Goal: Information Seeking & Learning: Find specific fact

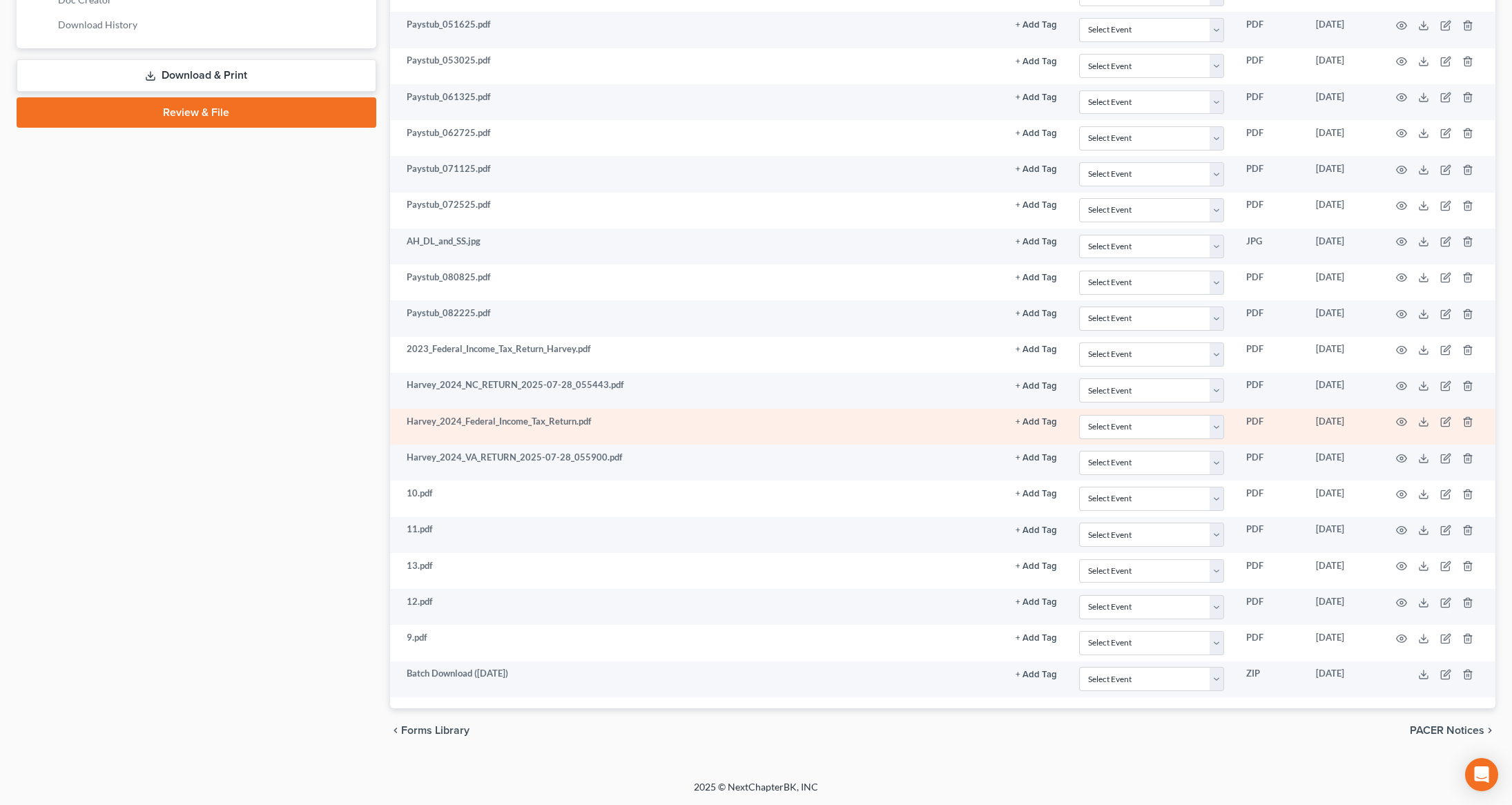
scroll to position [704, 0]
click at [1400, 426] on icon "button" at bounding box center [1402, 422] width 10 height 7
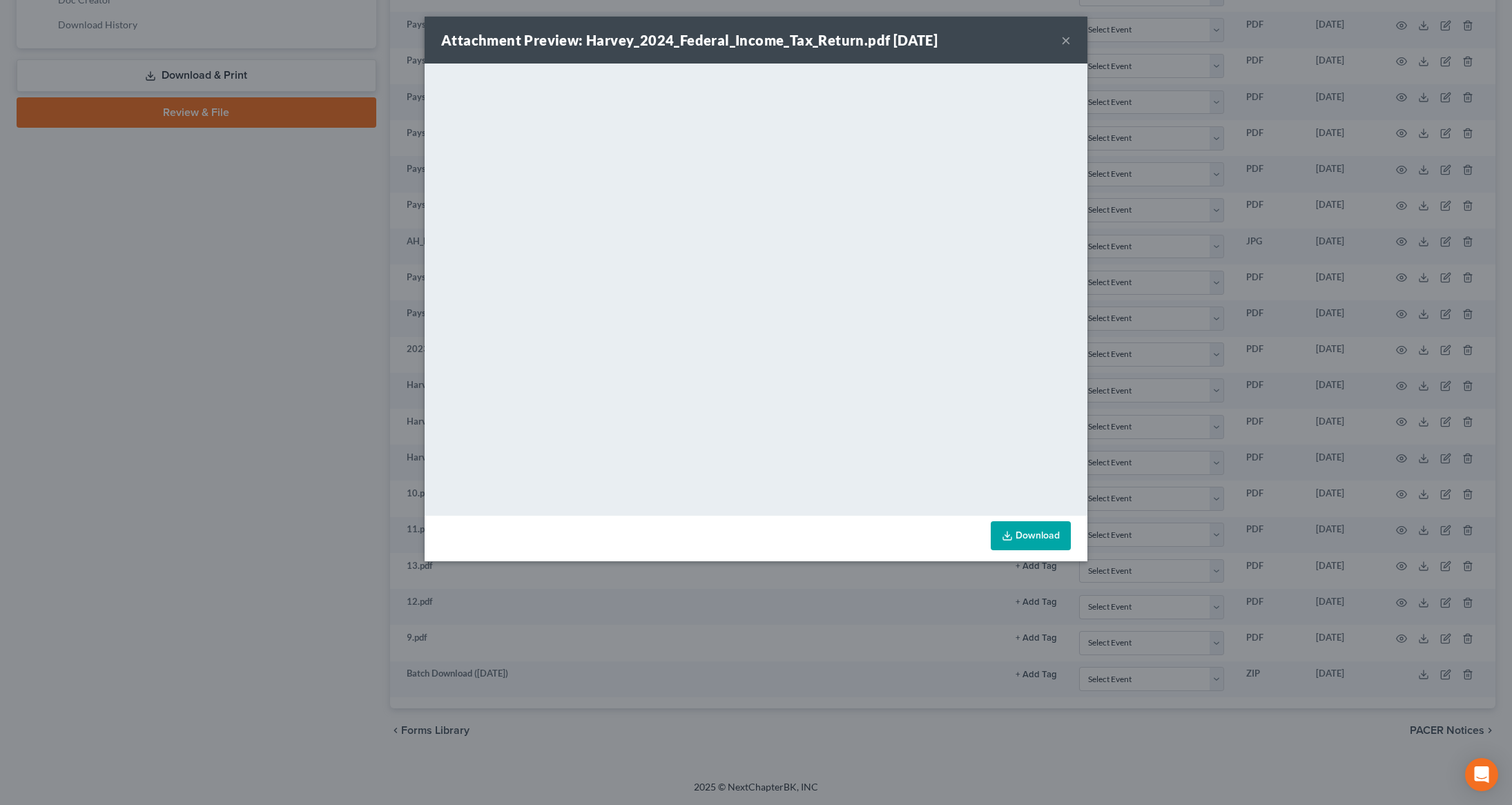
click at [1065, 46] on button "×" at bounding box center [1065, 40] width 10 height 16
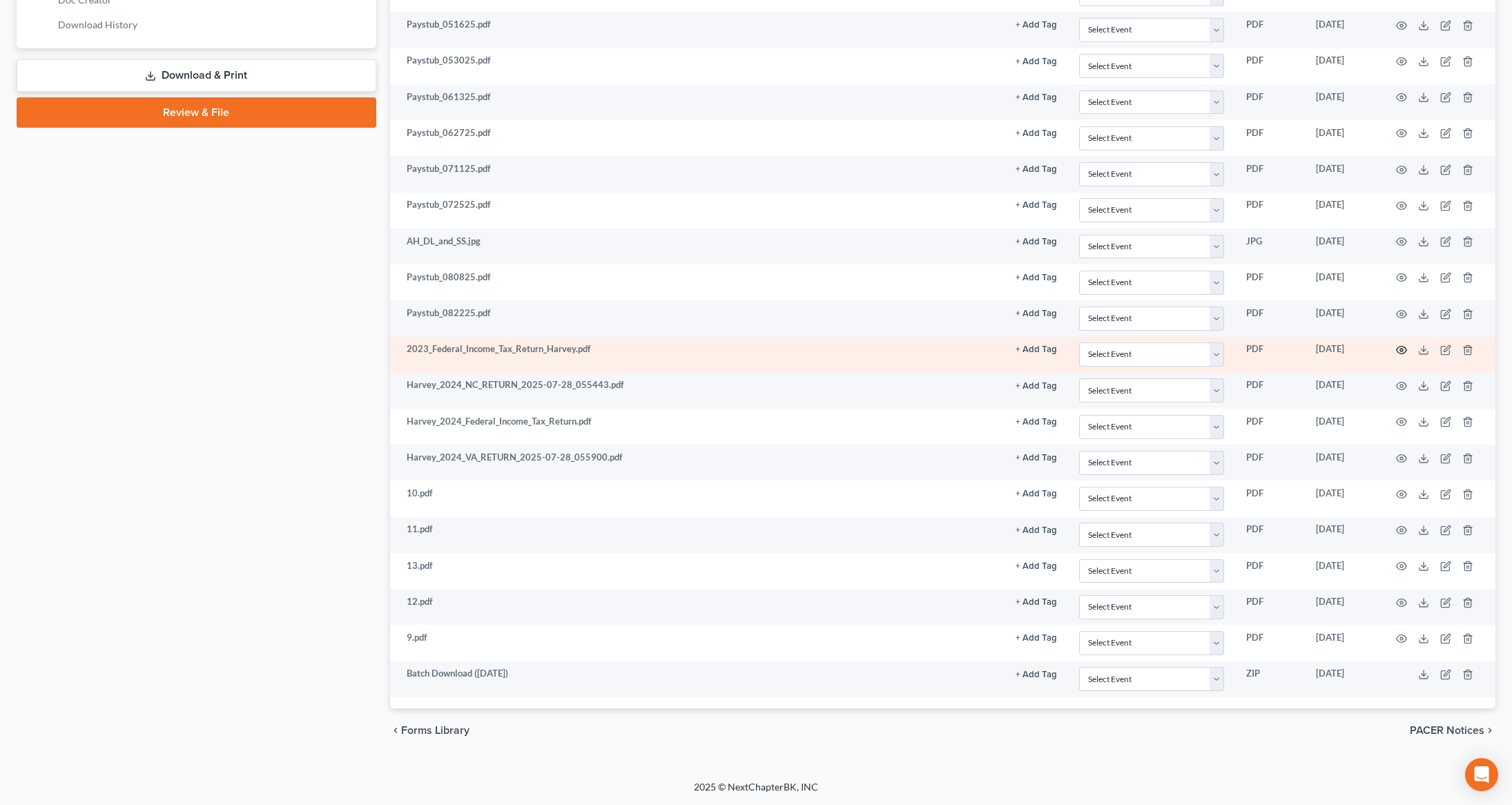
click at [1406, 356] on icon "button" at bounding box center [1401, 350] width 11 height 11
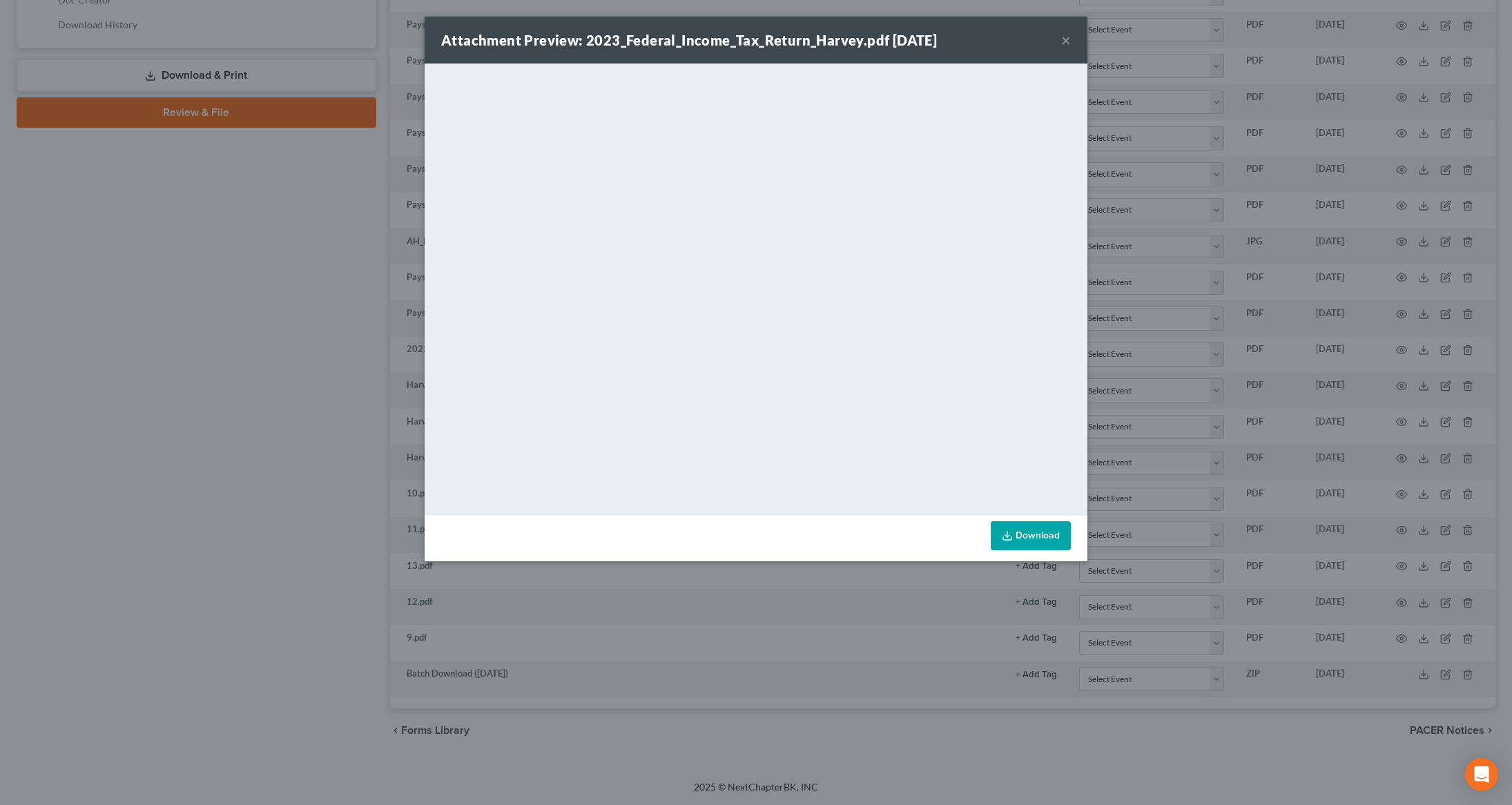
click at [1065, 34] on button "×" at bounding box center [1065, 40] width 10 height 16
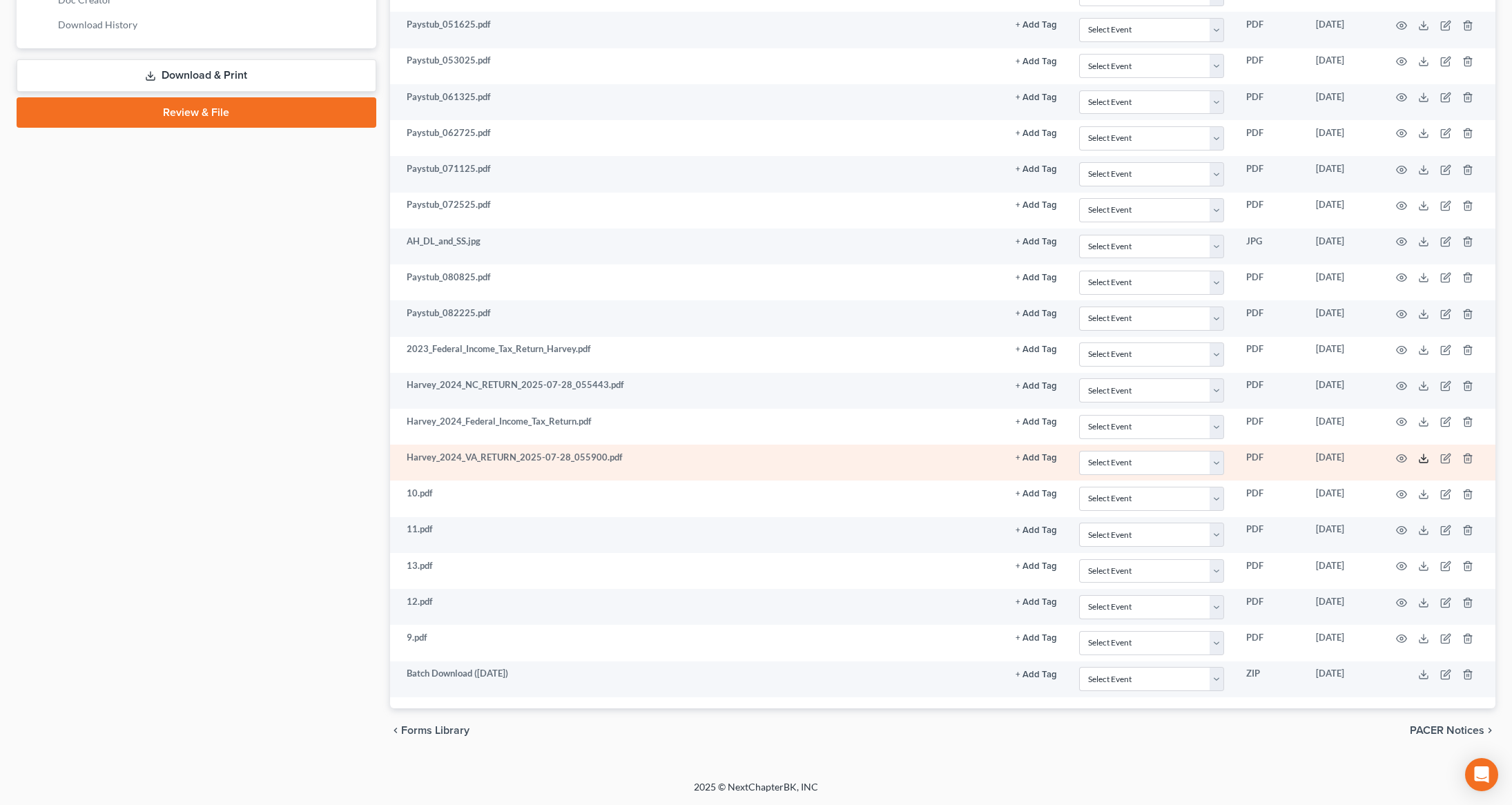
click at [1428, 463] on icon at bounding box center [1423, 462] width 8 height 3
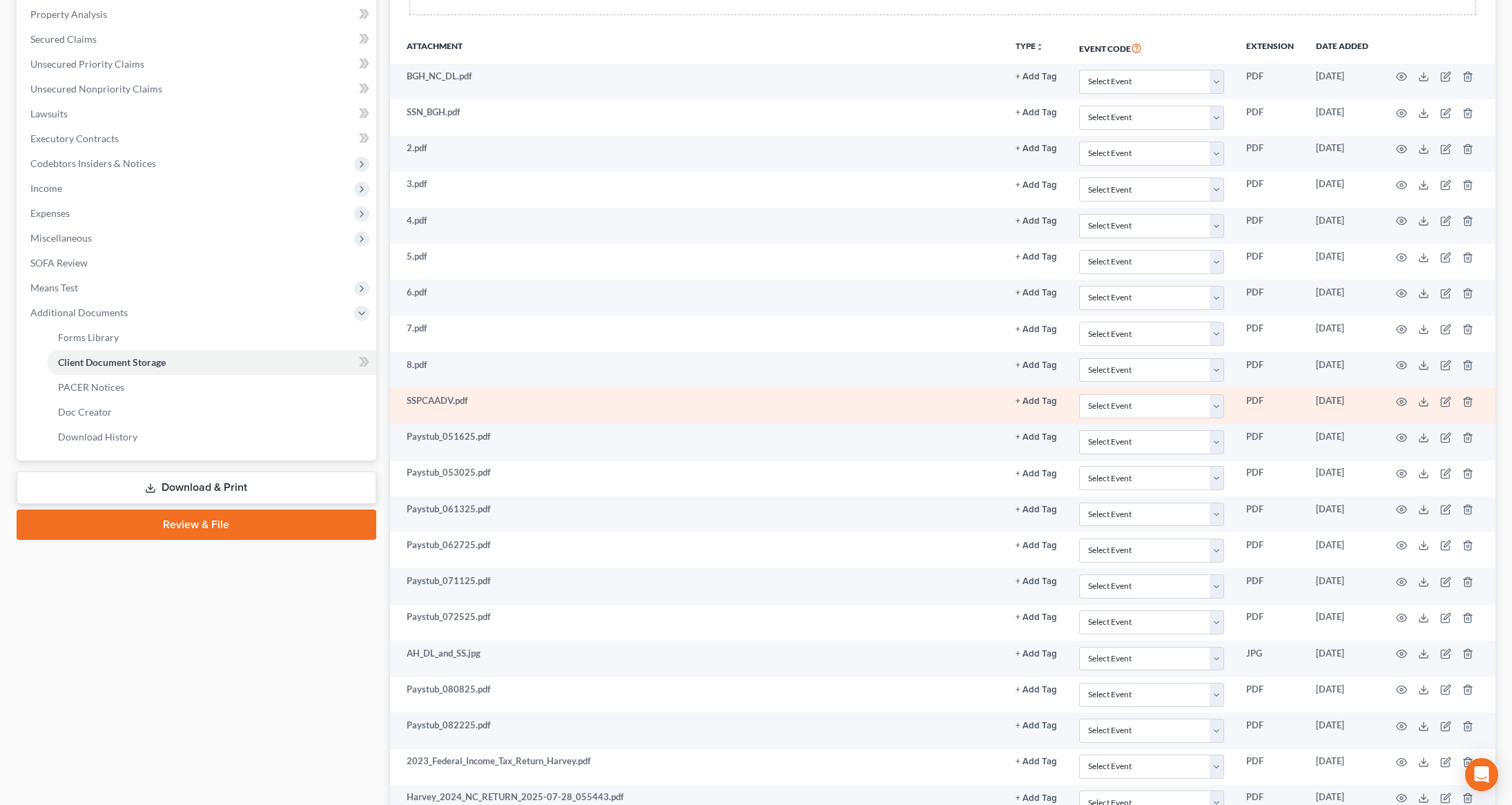
scroll to position [284, 0]
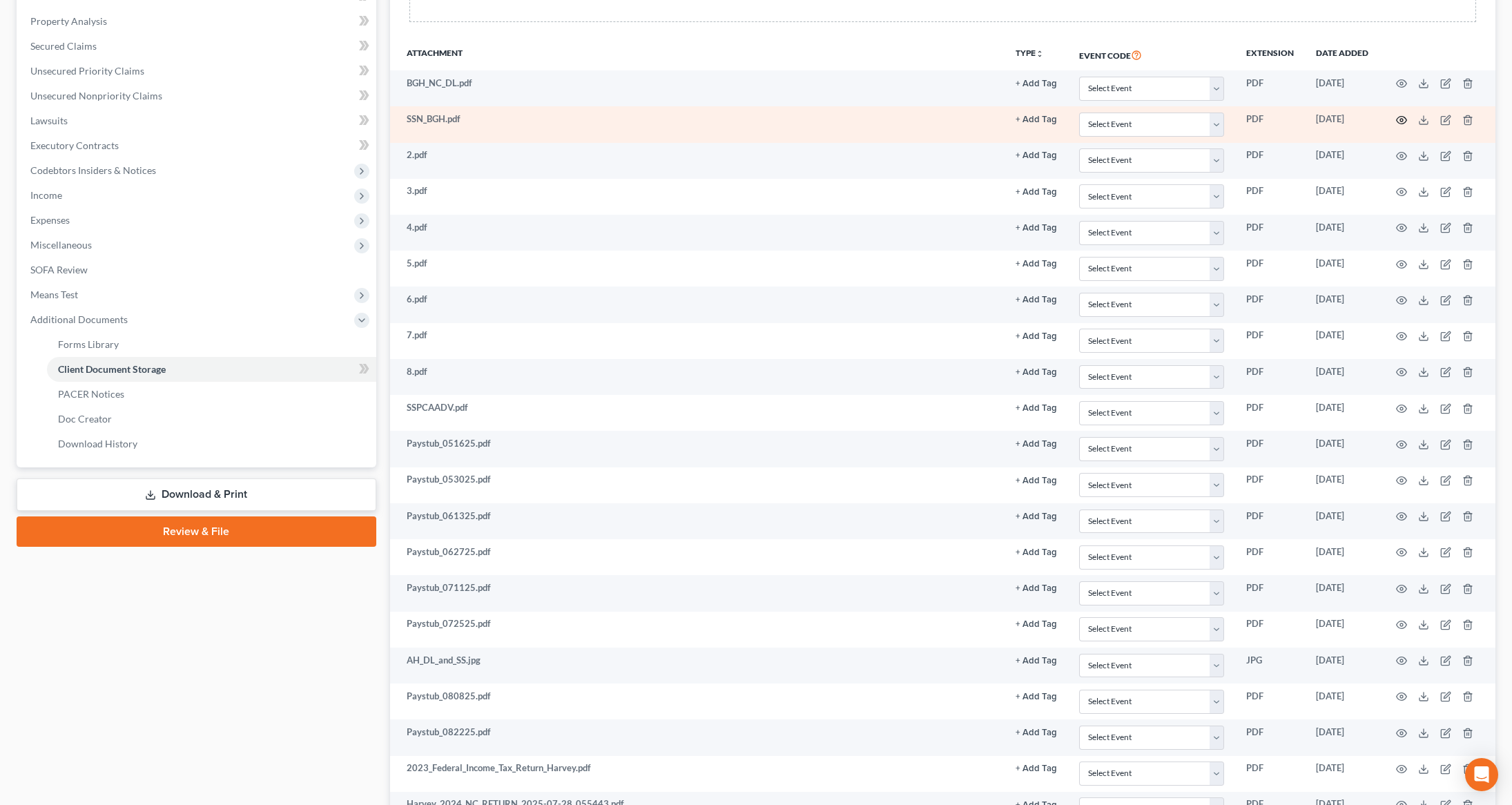
click at [1403, 120] on circle "button" at bounding box center [1402, 120] width 3 height 3
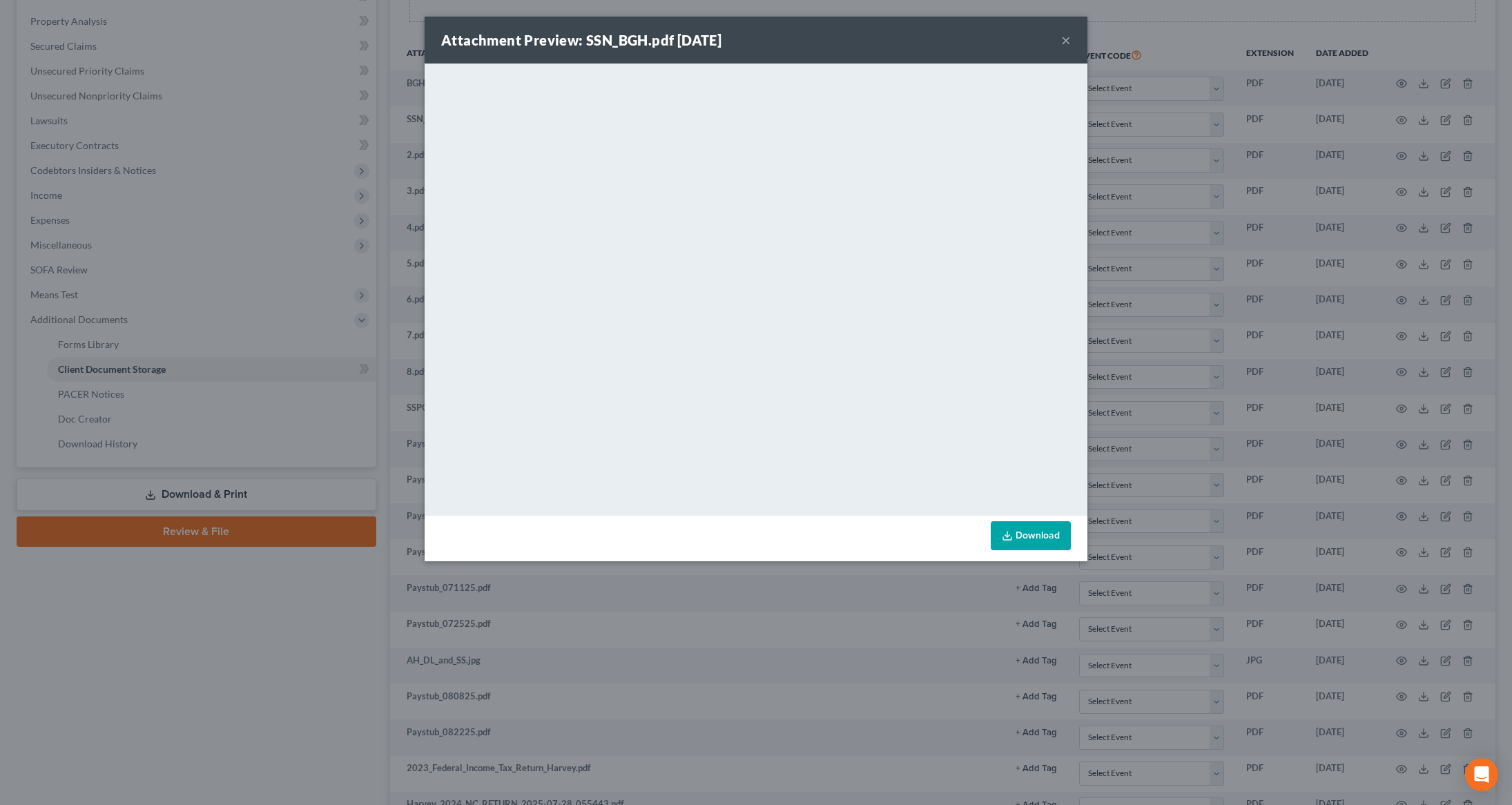
click at [1068, 33] on button "×" at bounding box center [1065, 40] width 10 height 16
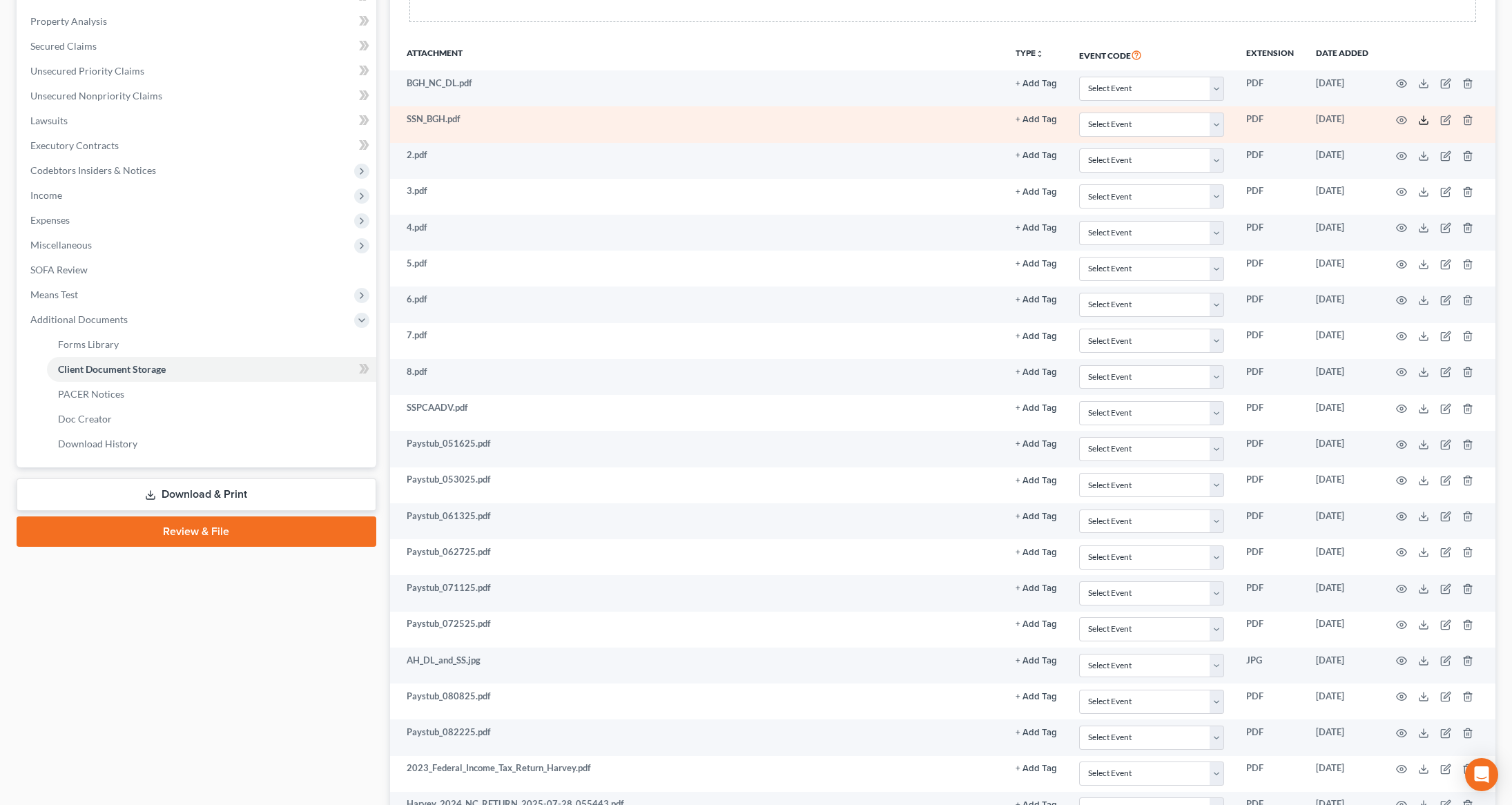
click at [1423, 120] on polyline at bounding box center [1424, 120] width 5 height 2
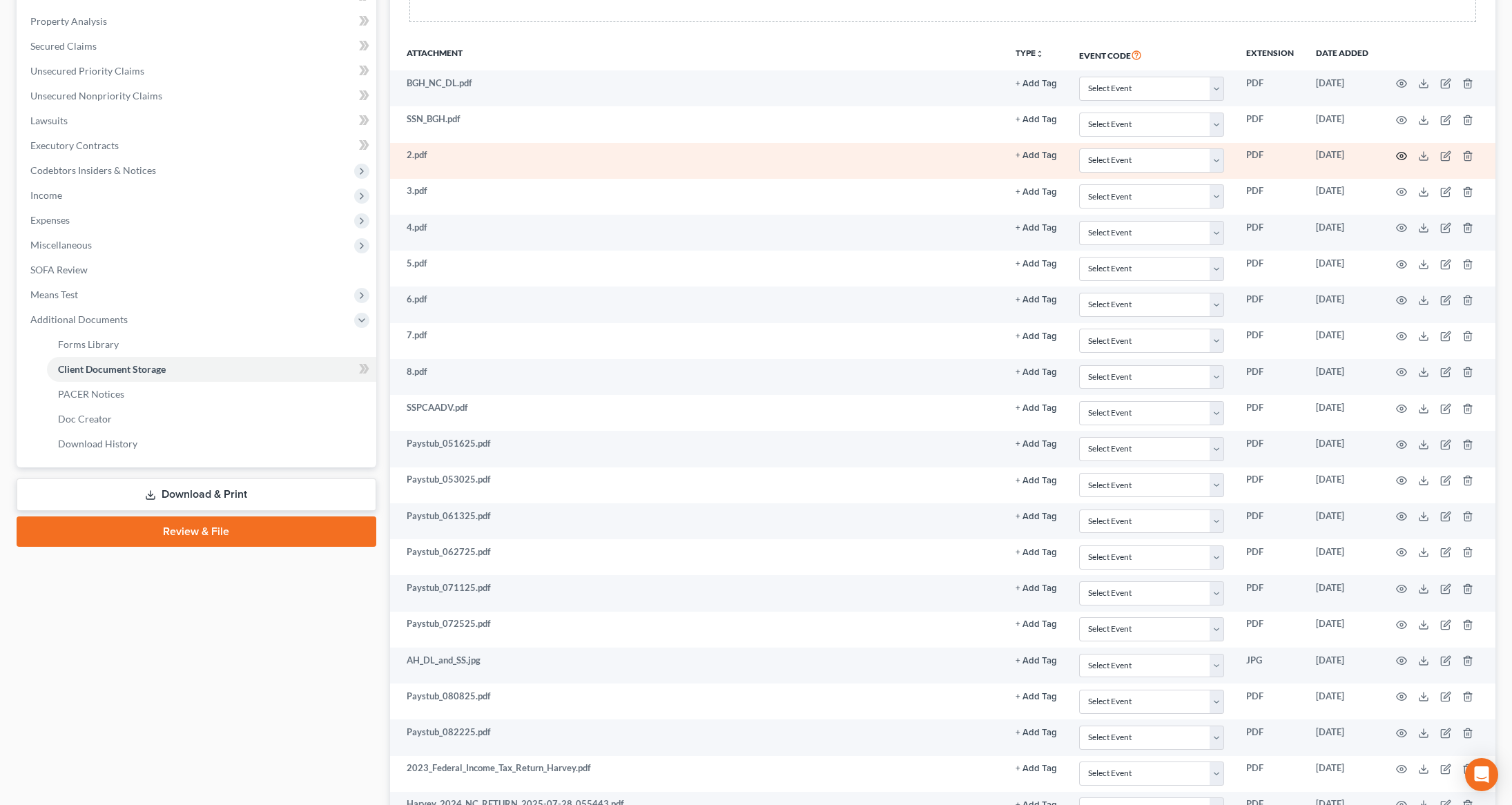
click at [1405, 158] on icon "button" at bounding box center [1402, 157] width 10 height 7
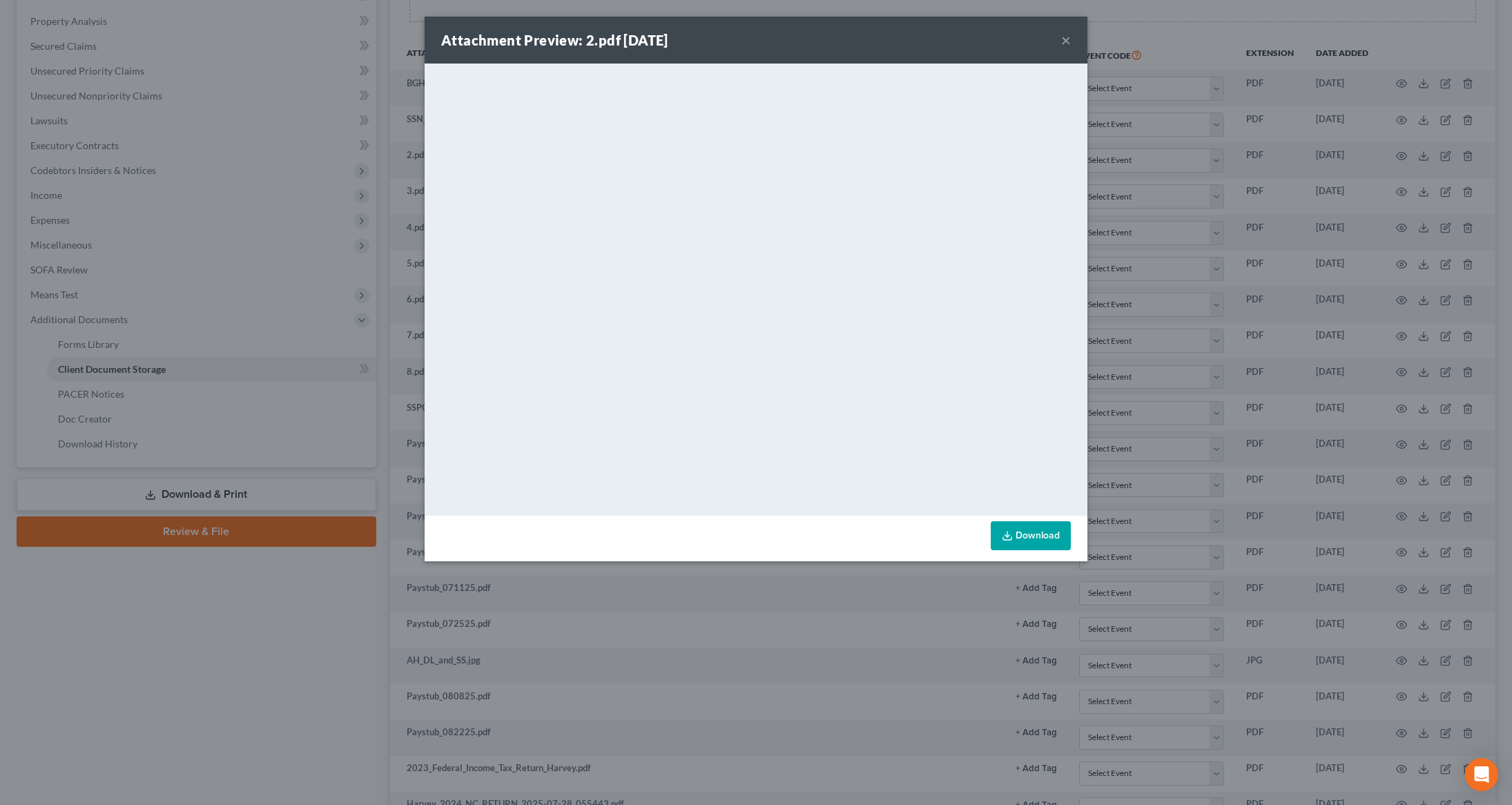
click at [1070, 44] on button "×" at bounding box center [1065, 40] width 10 height 16
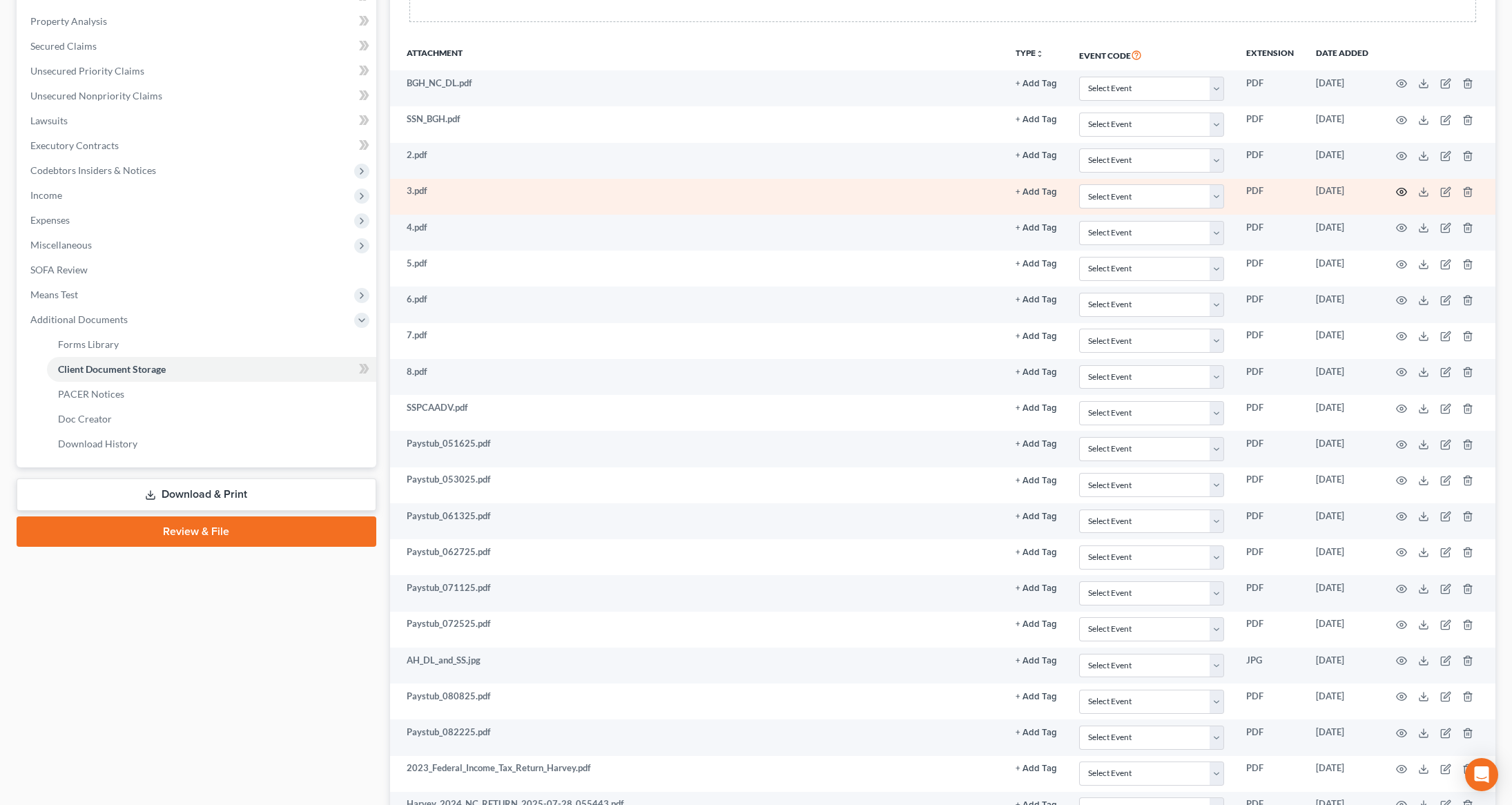
click at [1403, 197] on icon "button" at bounding box center [1401, 192] width 11 height 11
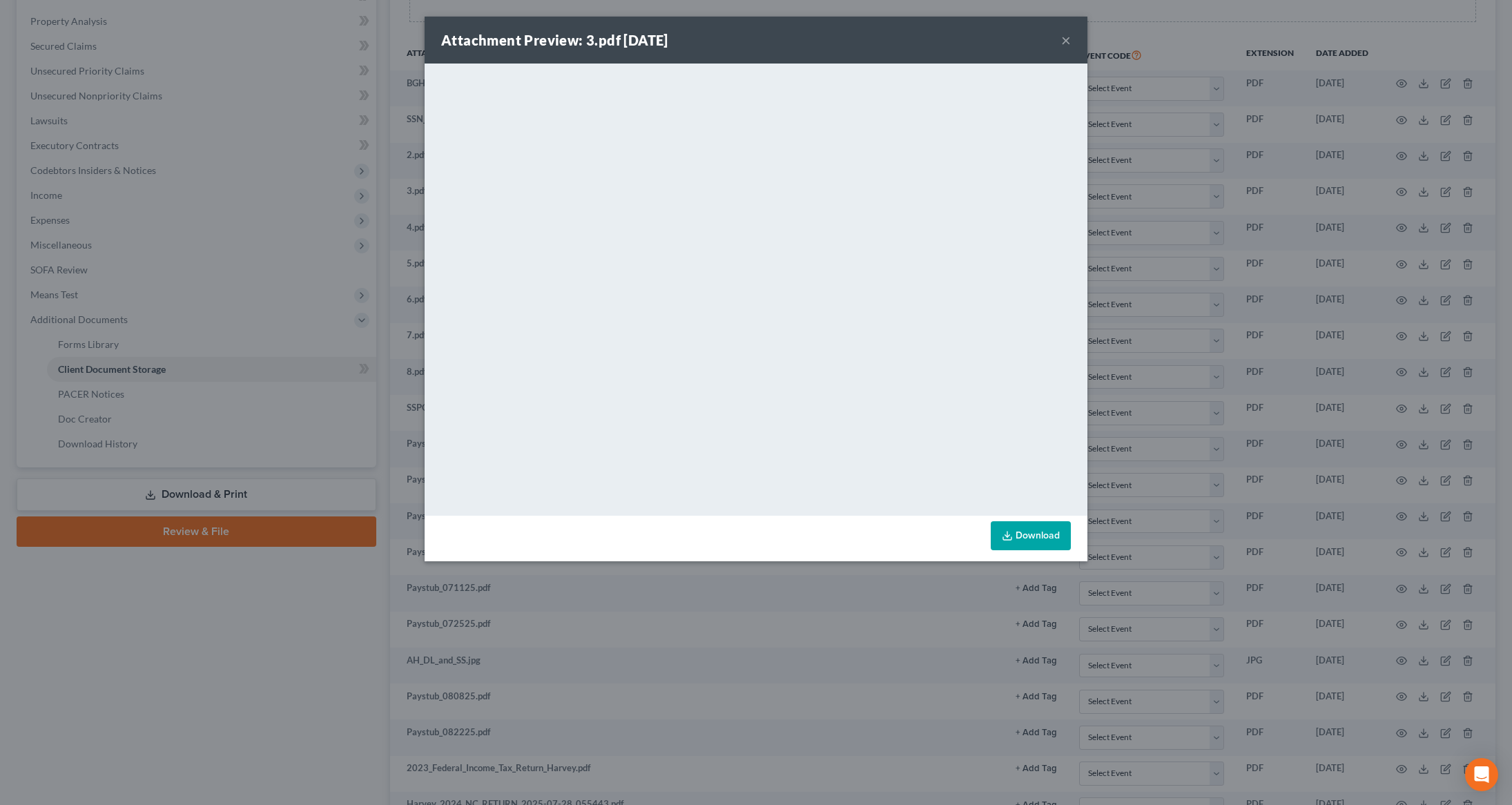
click at [1065, 44] on button "×" at bounding box center [1065, 40] width 10 height 16
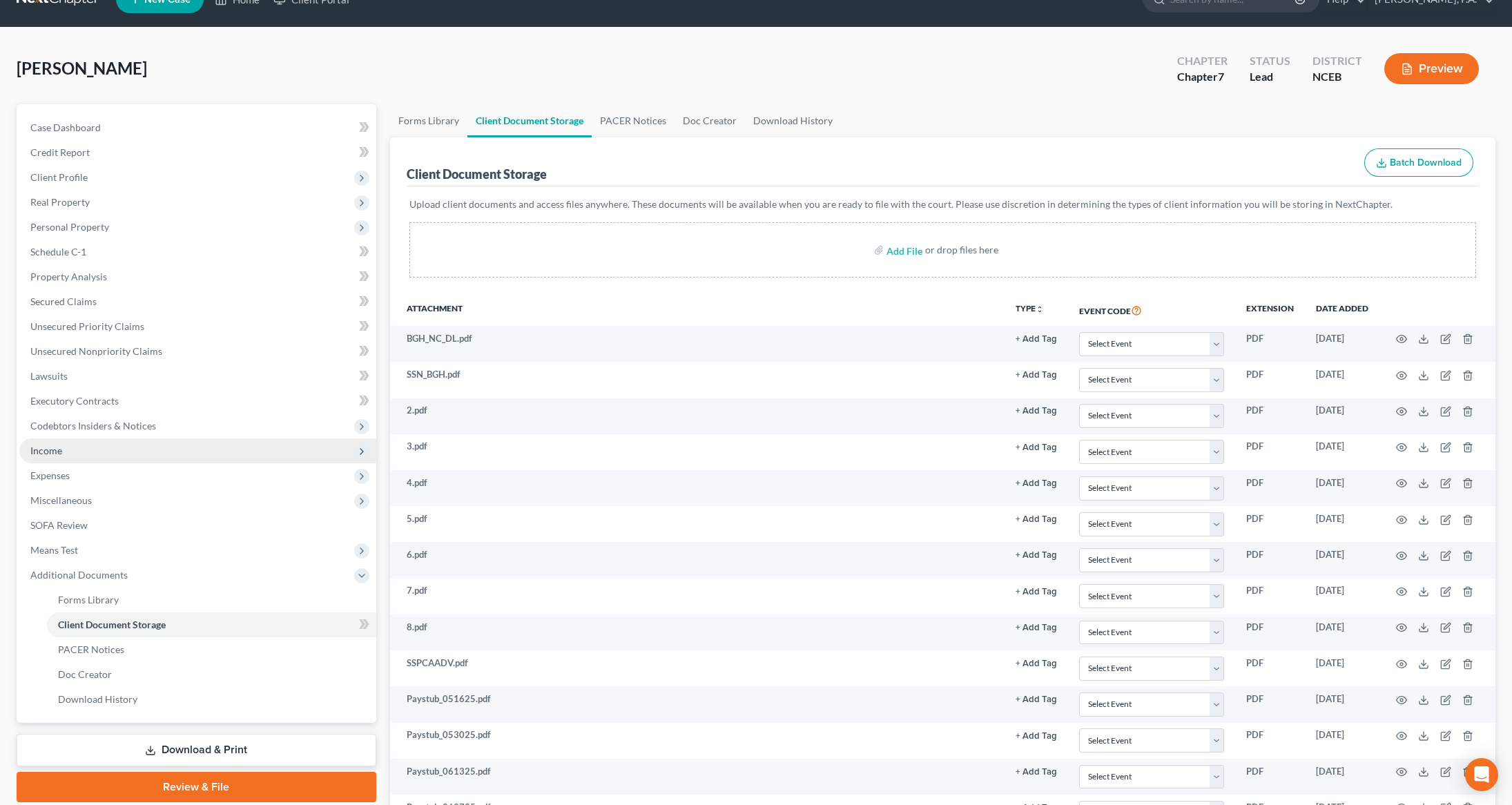
scroll to position [0, 0]
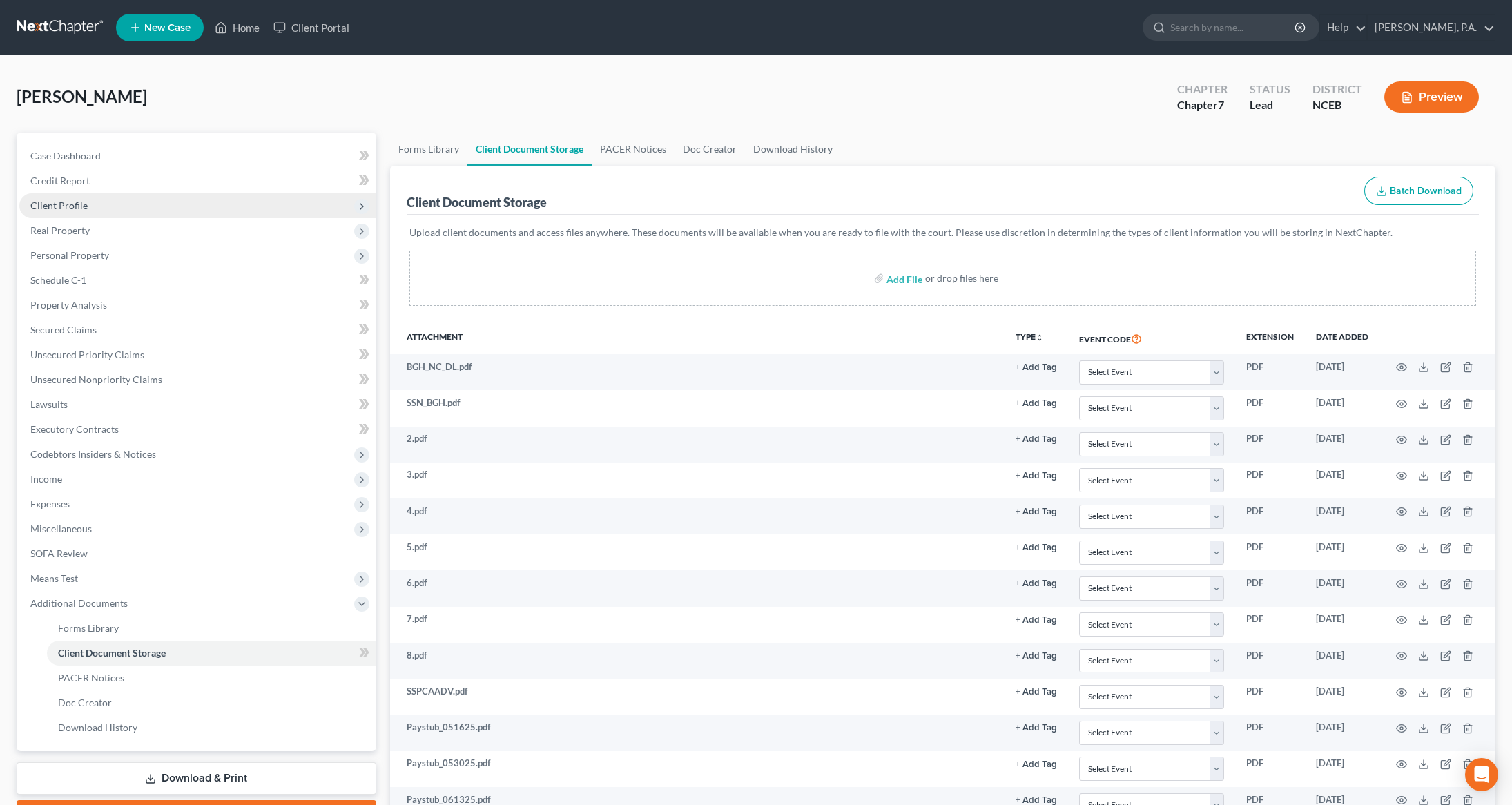
click at [66, 205] on span "Client Profile" at bounding box center [59, 205] width 58 height 12
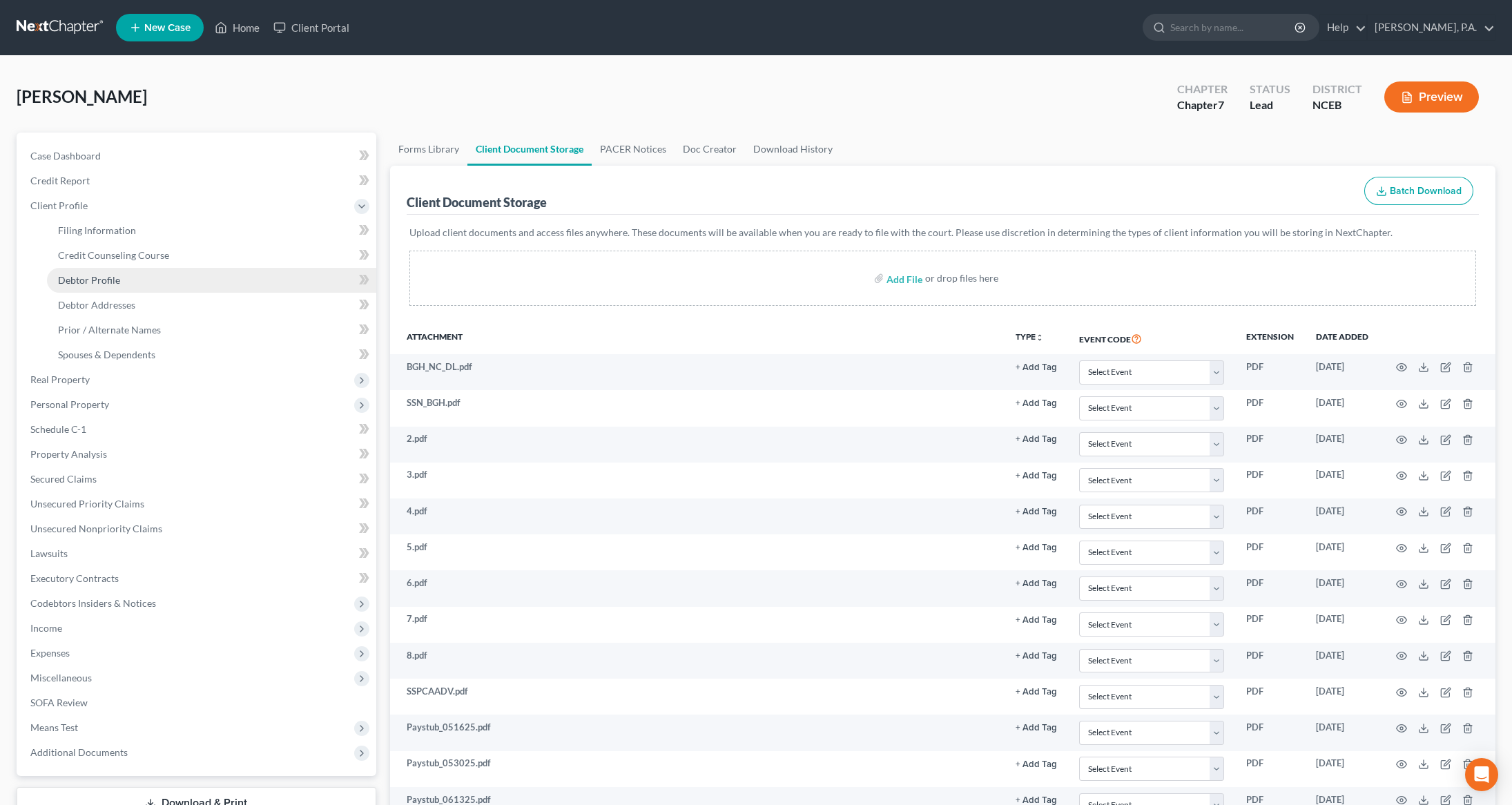
click at [112, 281] on span "Debtor Profile" at bounding box center [89, 280] width 62 height 12
select select "1"
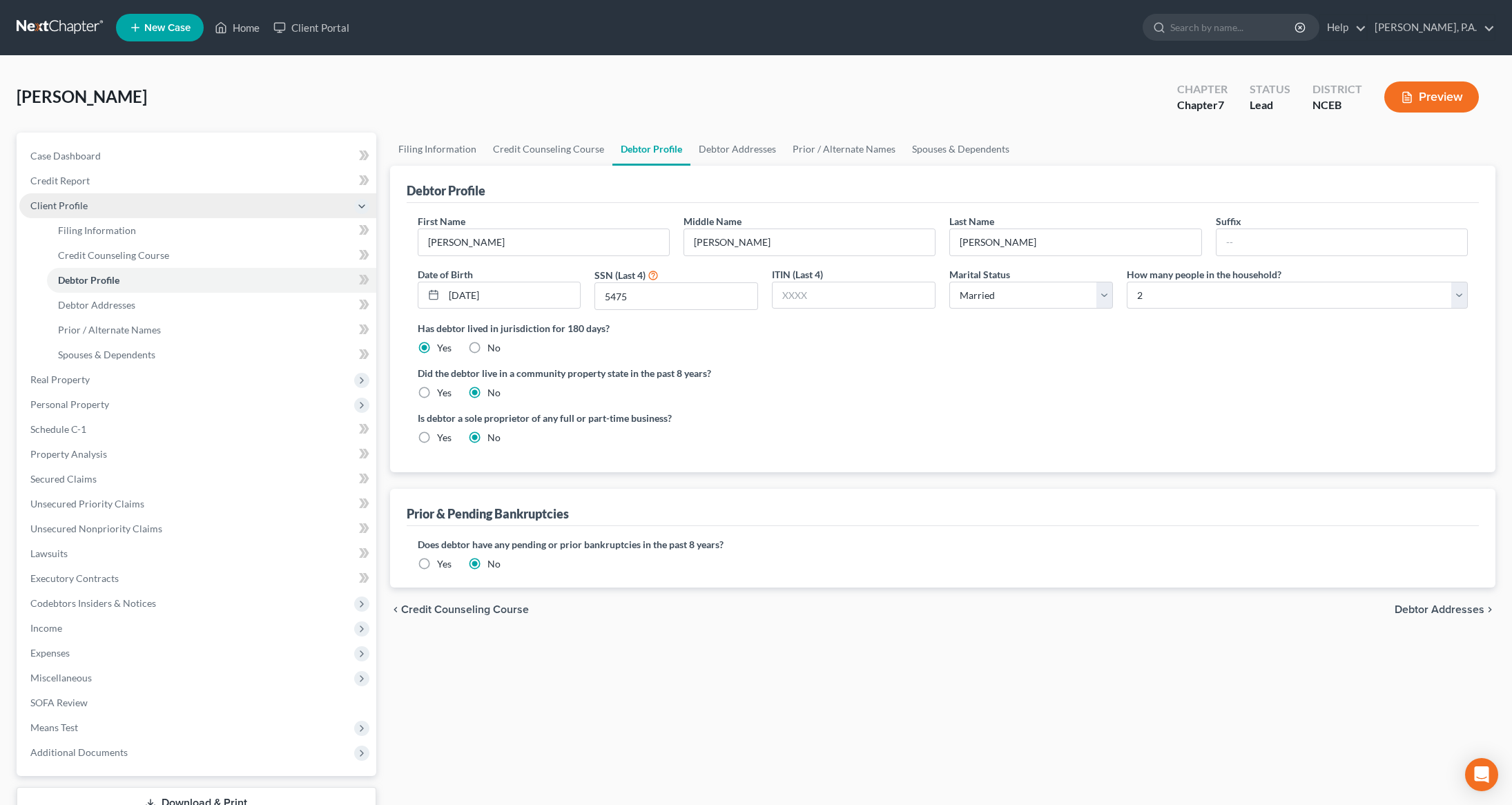
click at [87, 203] on span "Client Profile" at bounding box center [198, 206] width 357 height 25
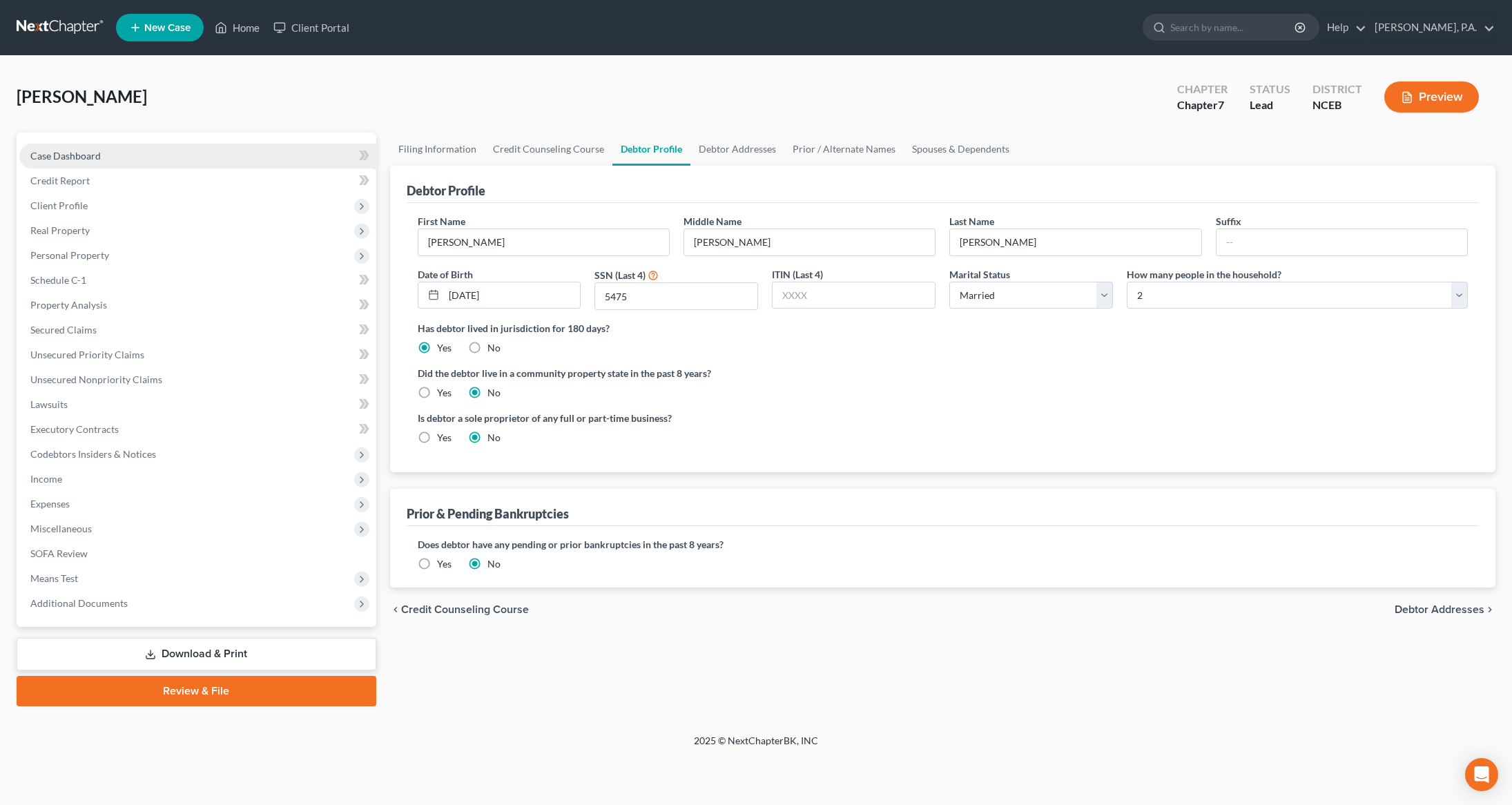
click at [90, 160] on span "Case Dashboard" at bounding box center [65, 156] width 70 height 12
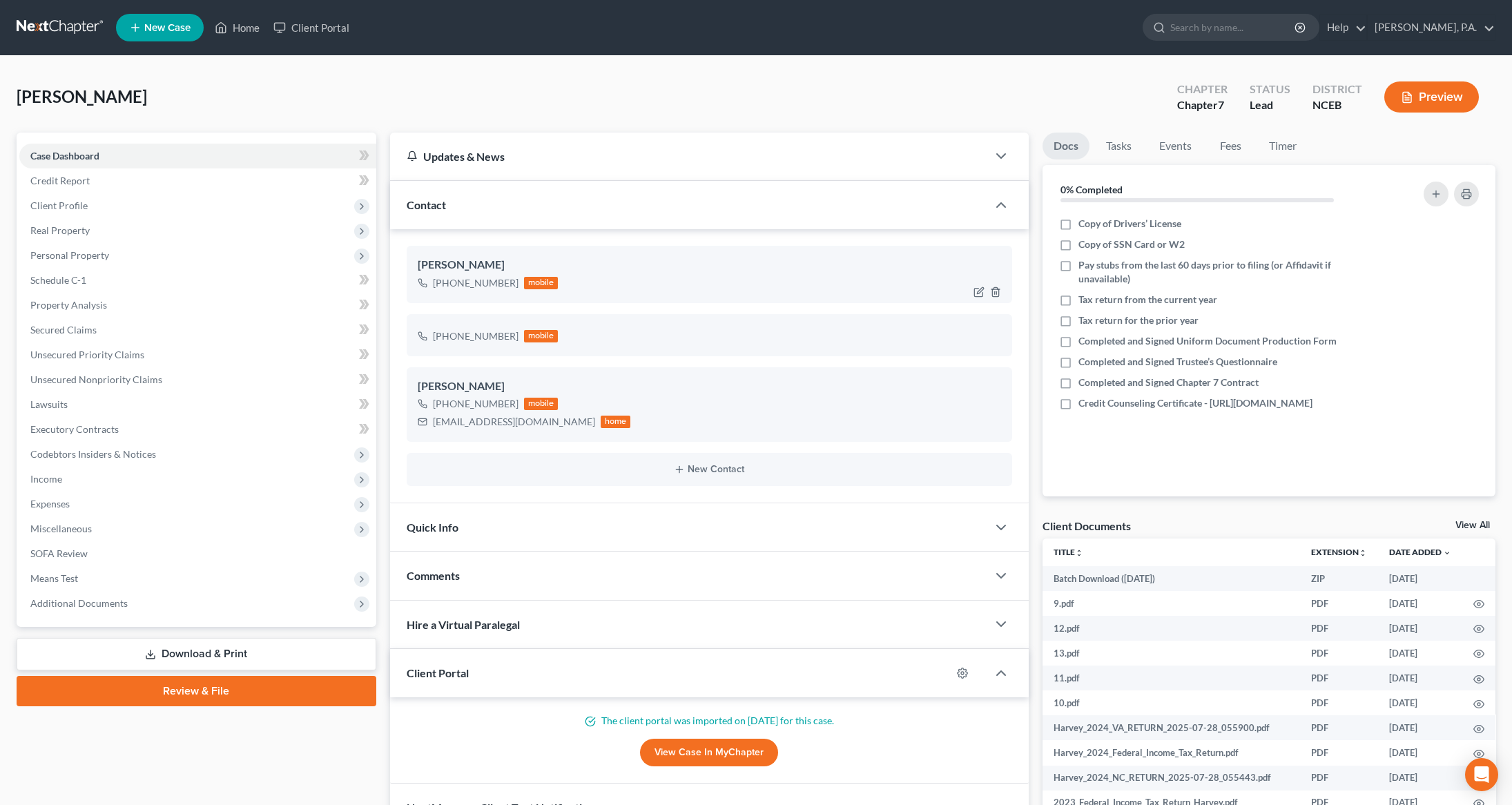
drag, startPoint x: 445, startPoint y: 284, endPoint x: 514, endPoint y: 281, distance: 69.1
click at [514, 281] on div "[PHONE_NUMBER] mobile" at bounding box center [488, 283] width 141 height 18
copy div "[PHONE_NUMBER]"
drag, startPoint x: 435, startPoint y: 422, endPoint x: 532, endPoint y: 427, distance: 97.1
click at [532, 427] on div "[EMAIL_ADDRESS][DOMAIN_NAME] home" at bounding box center [524, 422] width 213 height 18
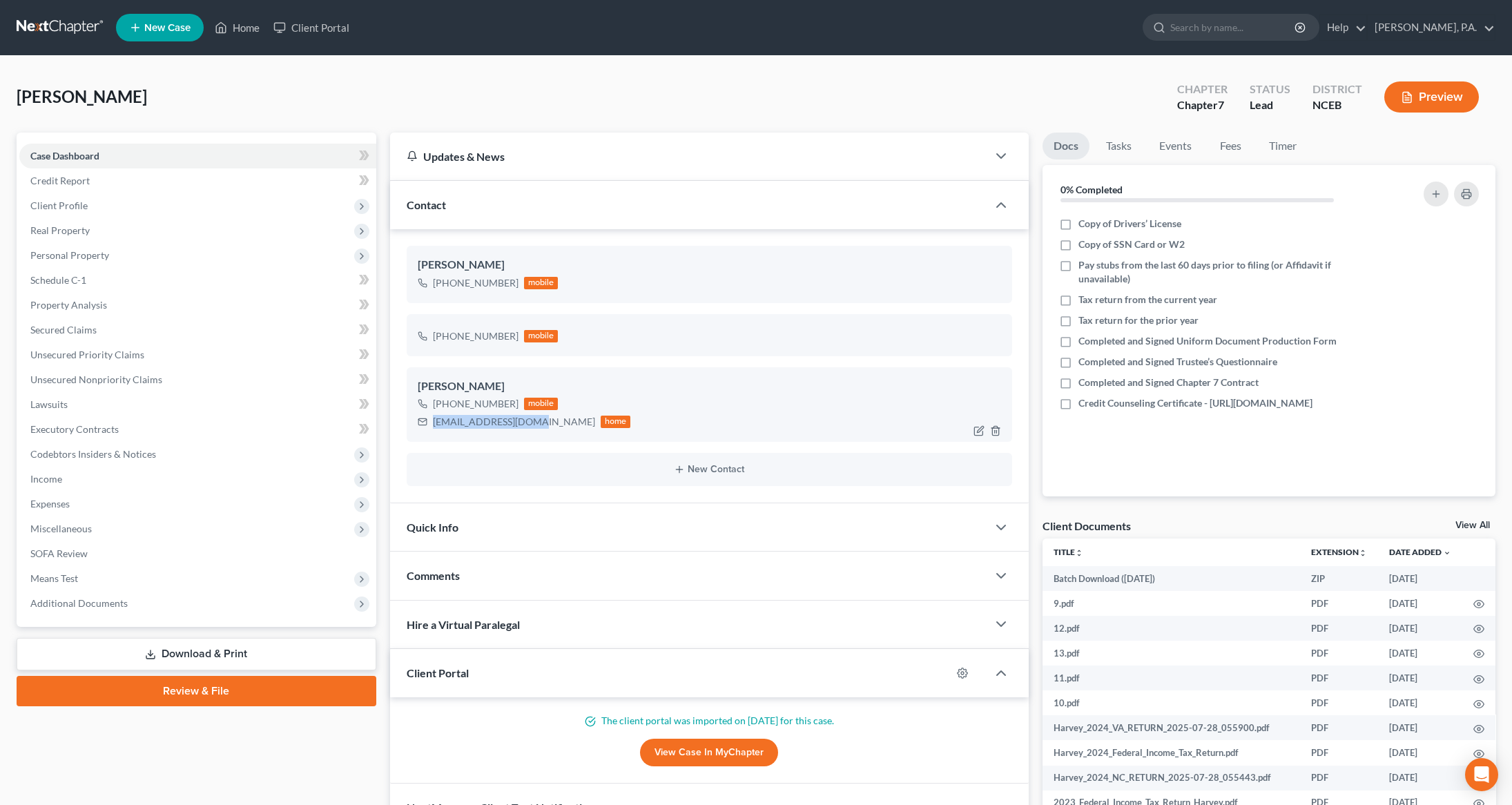
drag, startPoint x: 530, startPoint y: 425, endPoint x: 411, endPoint y: 425, distance: 119.0
click at [411, 425] on div "[PERSON_NAME] [PHONE_NUMBER] mobile [EMAIL_ADDRESS][DOMAIN_NAME] home" at bounding box center [709, 405] width 606 height 75
copy div "[EMAIL_ADDRESS][DOMAIN_NAME]"
click at [127, 212] on span "Client Profile" at bounding box center [198, 206] width 357 height 25
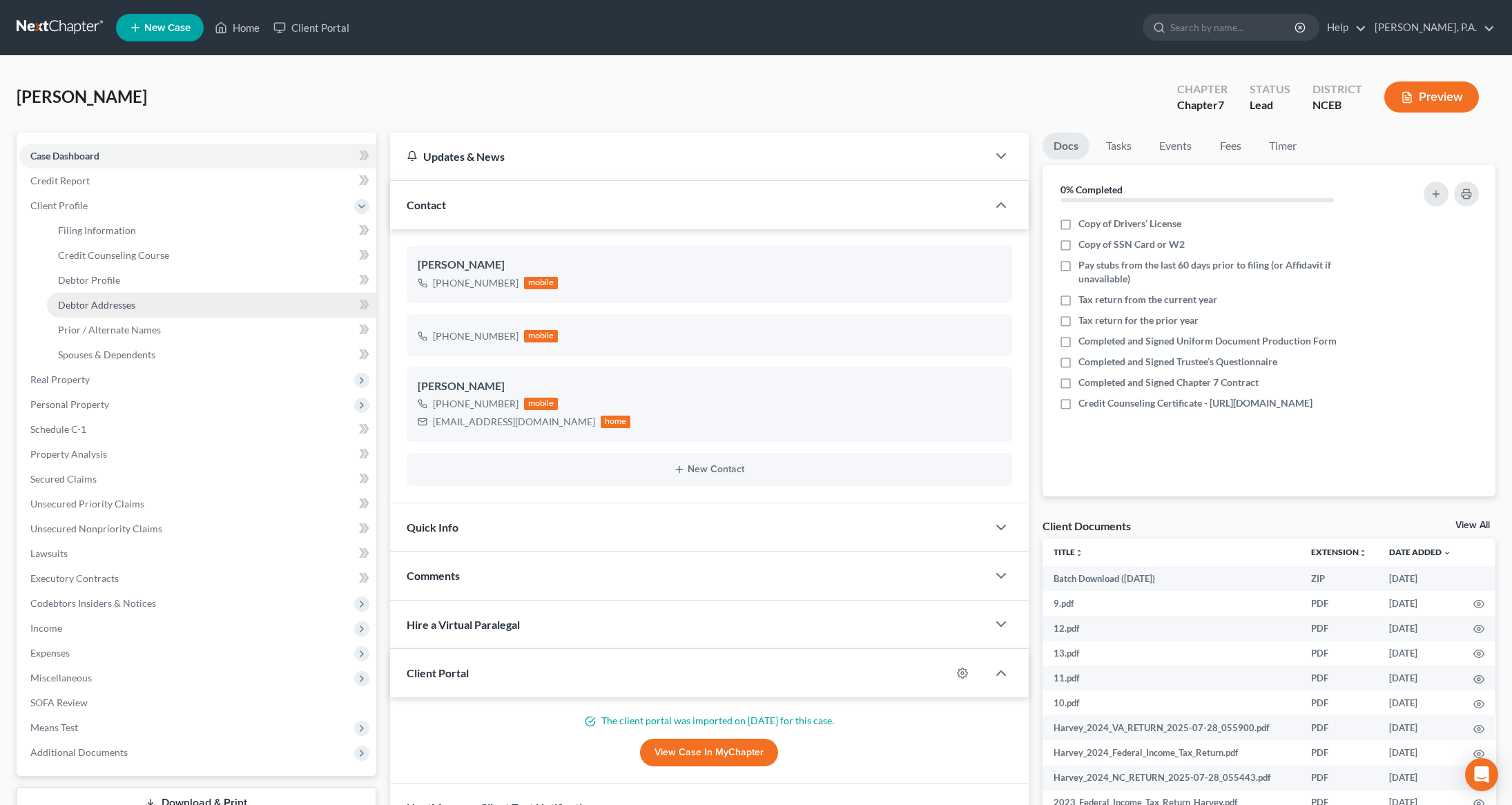
click at [118, 304] on span "Debtor Addresses" at bounding box center [97, 305] width 78 height 12
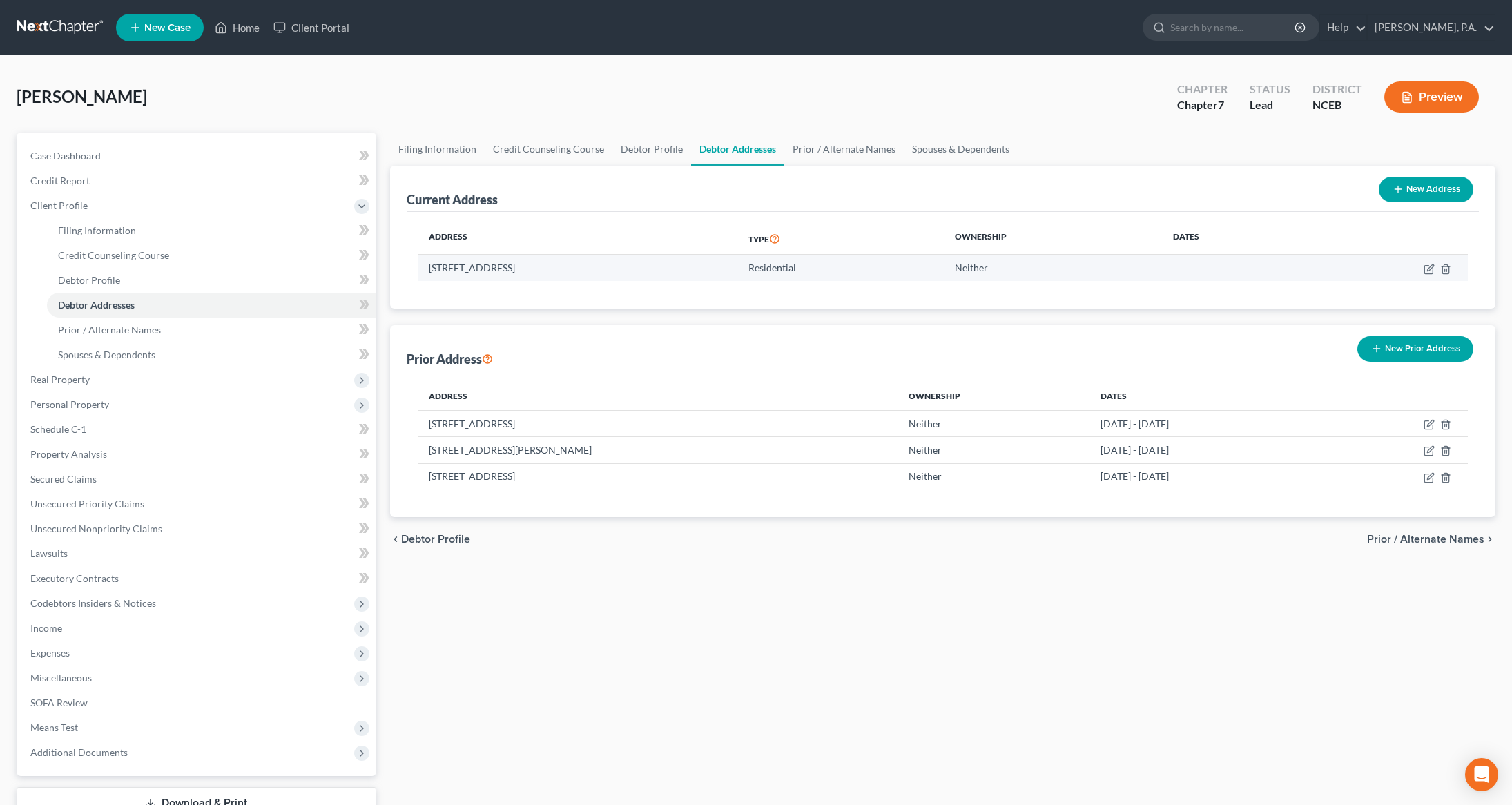
drag, startPoint x: 432, startPoint y: 267, endPoint x: 632, endPoint y: 269, distance: 200.0
click at [632, 269] on td "[STREET_ADDRESS]" at bounding box center [578, 268] width 320 height 27
drag, startPoint x: 623, startPoint y: 267, endPoint x: 428, endPoint y: 272, distance: 195.1
click at [428, 272] on td "[STREET_ADDRESS]" at bounding box center [578, 268] width 320 height 27
copy td "[STREET_ADDRESS]"
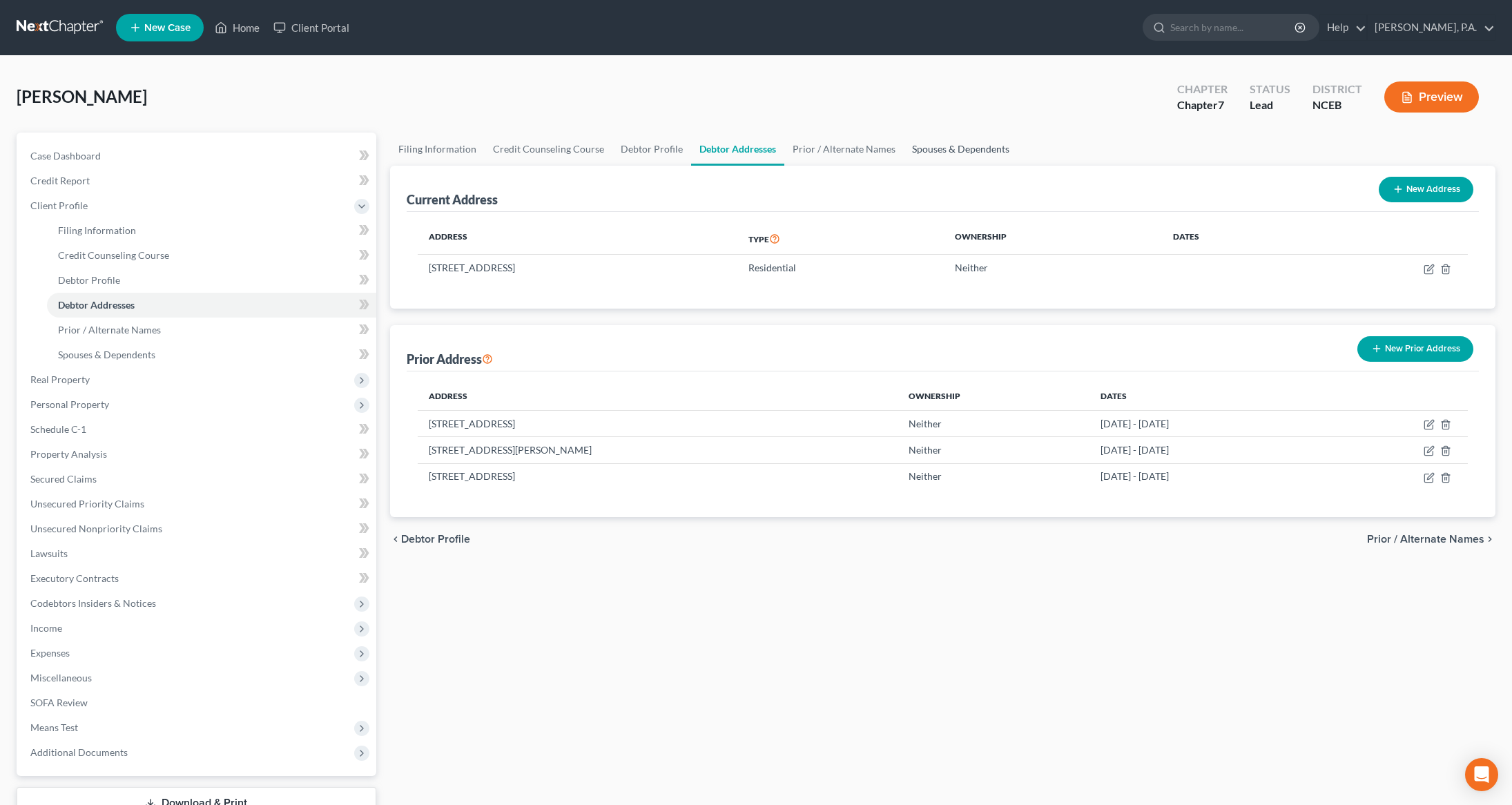
click at [912, 143] on link "Spouses & Dependents" at bounding box center [961, 149] width 114 height 33
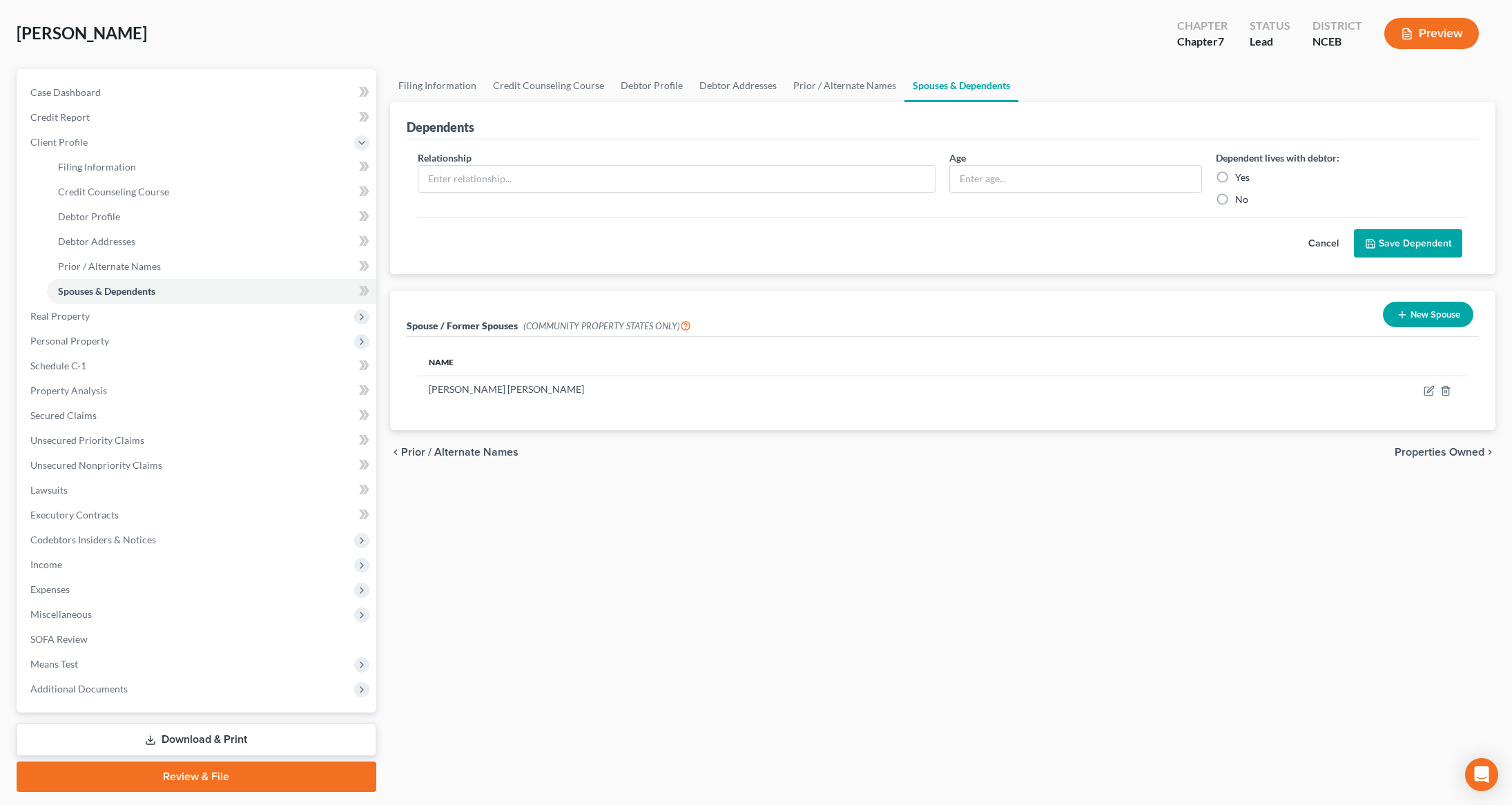
scroll to position [101, 0]
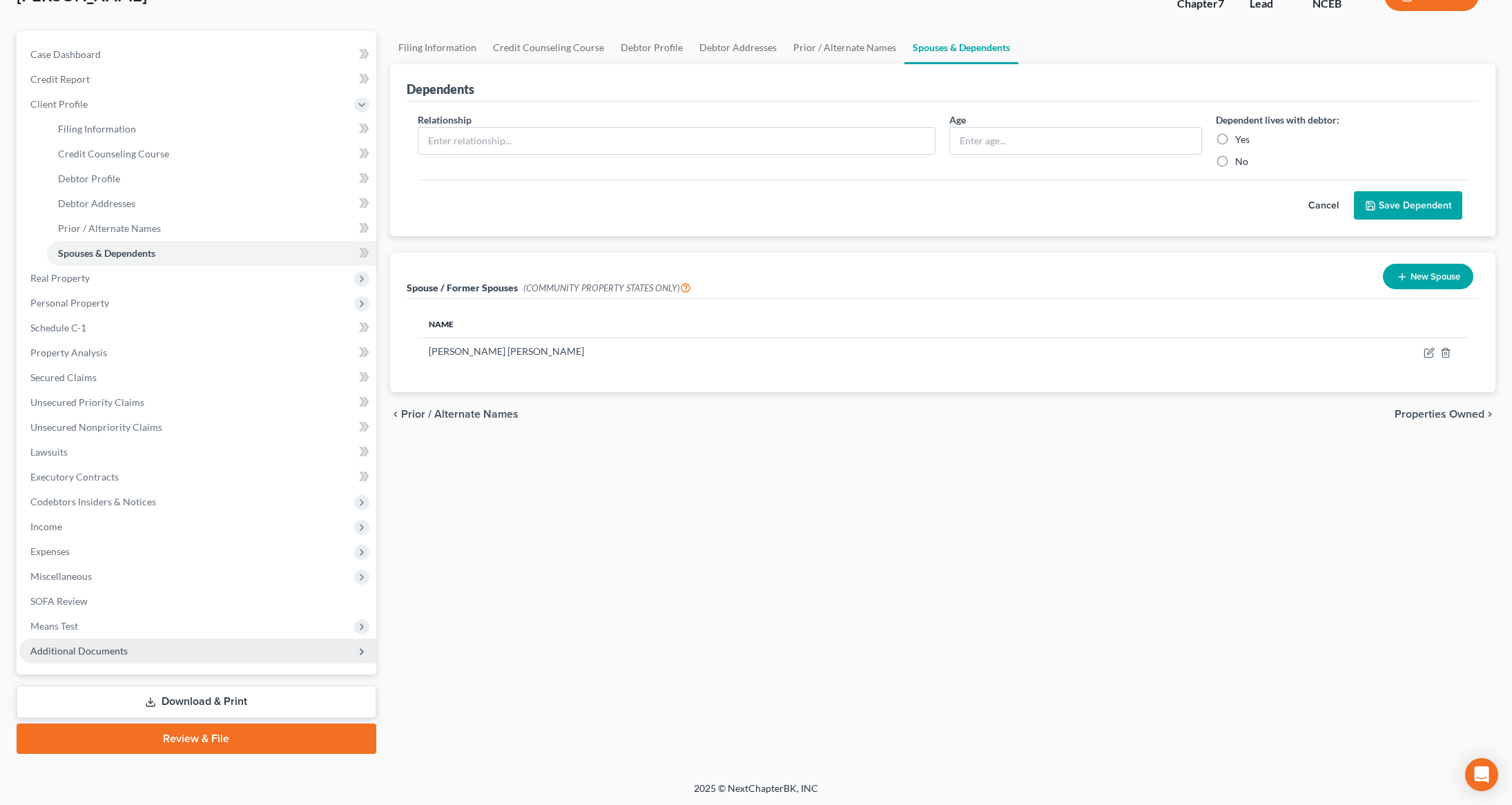
click at [78, 656] on span "Additional Documents" at bounding box center [198, 651] width 357 height 25
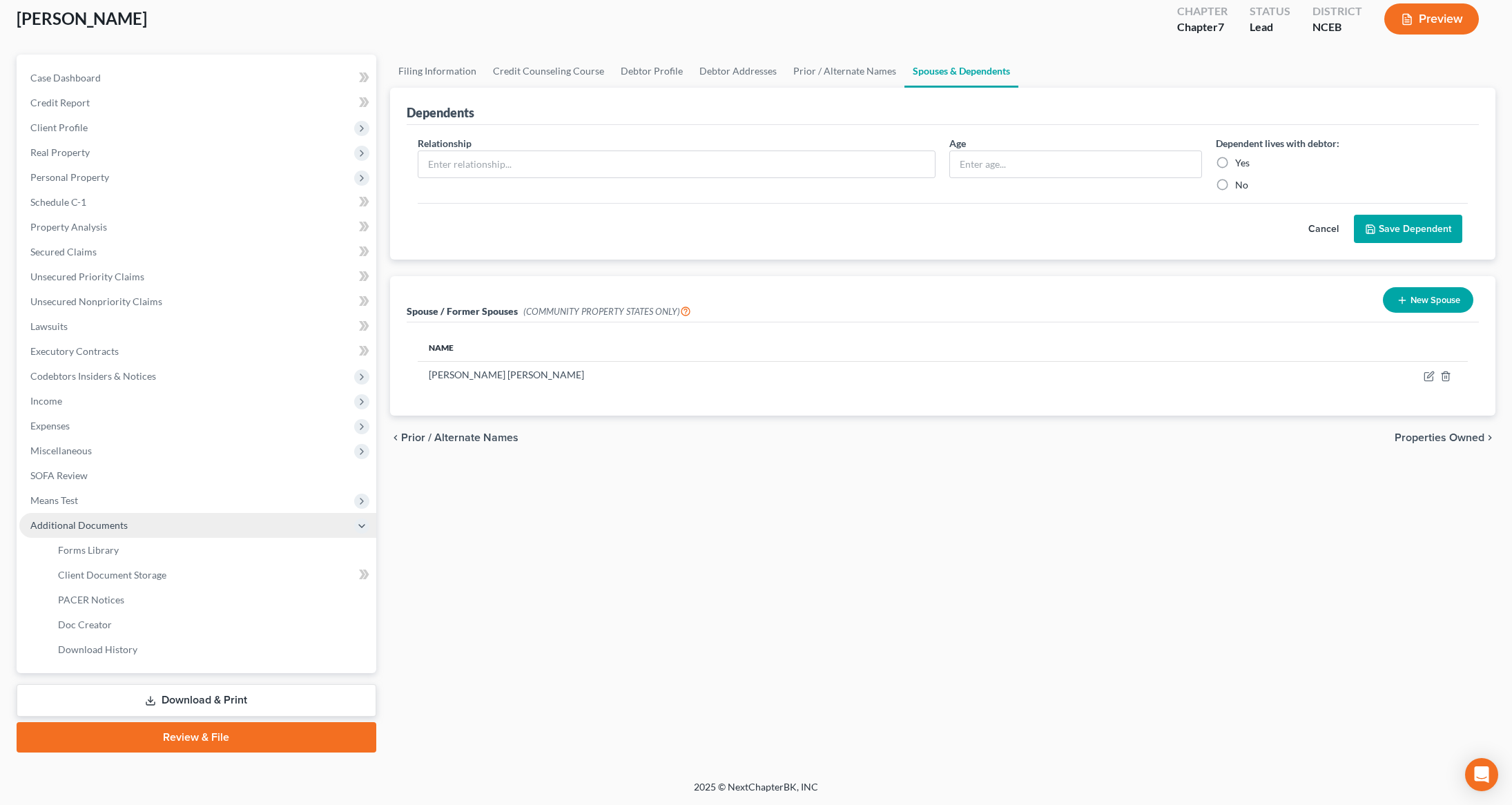
scroll to position [78, 0]
click at [213, 586] on link "Client Document Storage" at bounding box center [212, 576] width 329 height 25
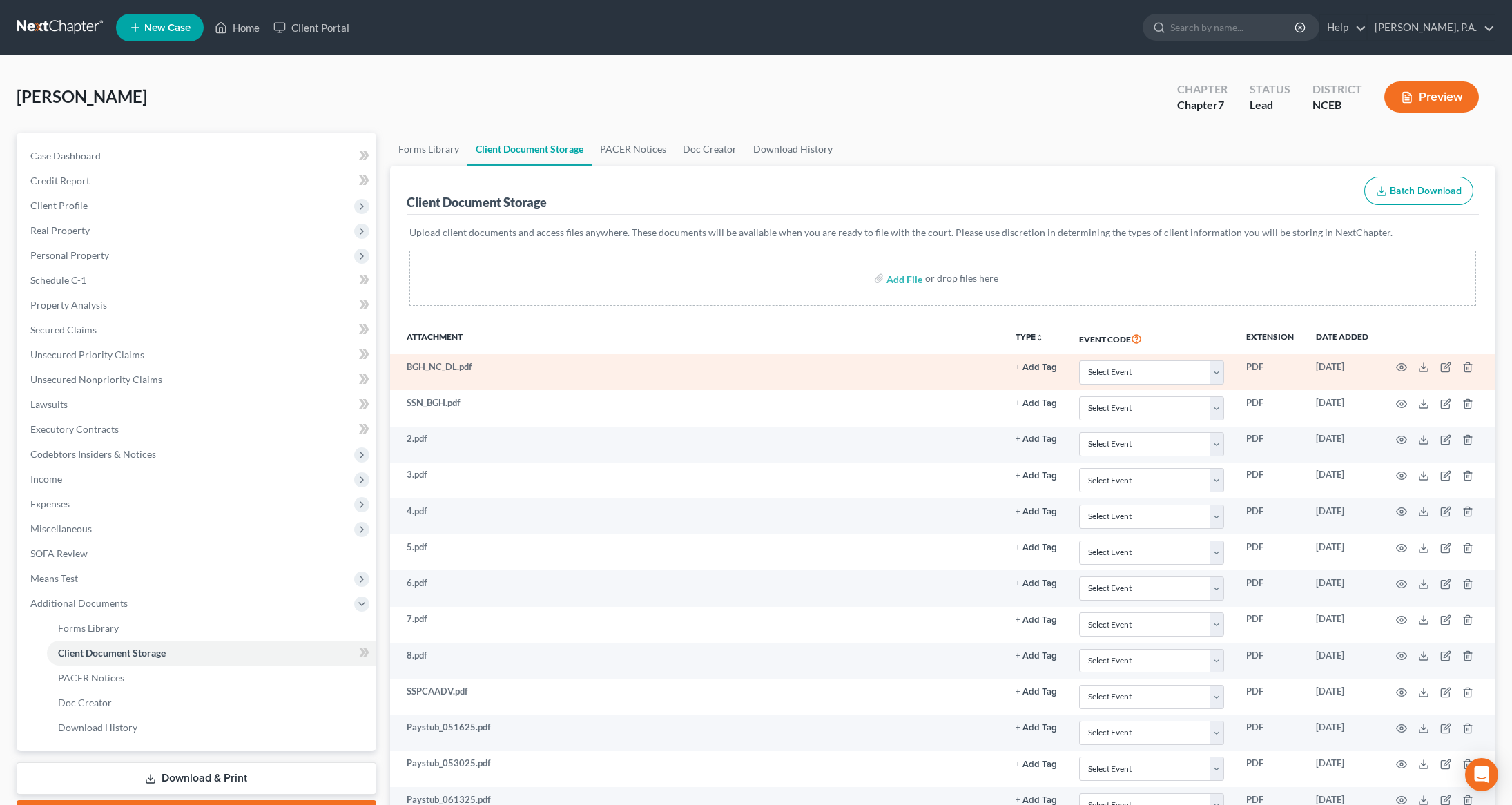
click at [549, 371] on td "BGH_NC_DL.pdf" at bounding box center [697, 372] width 615 height 36
click at [1422, 369] on icon at bounding box center [1423, 367] width 11 height 11
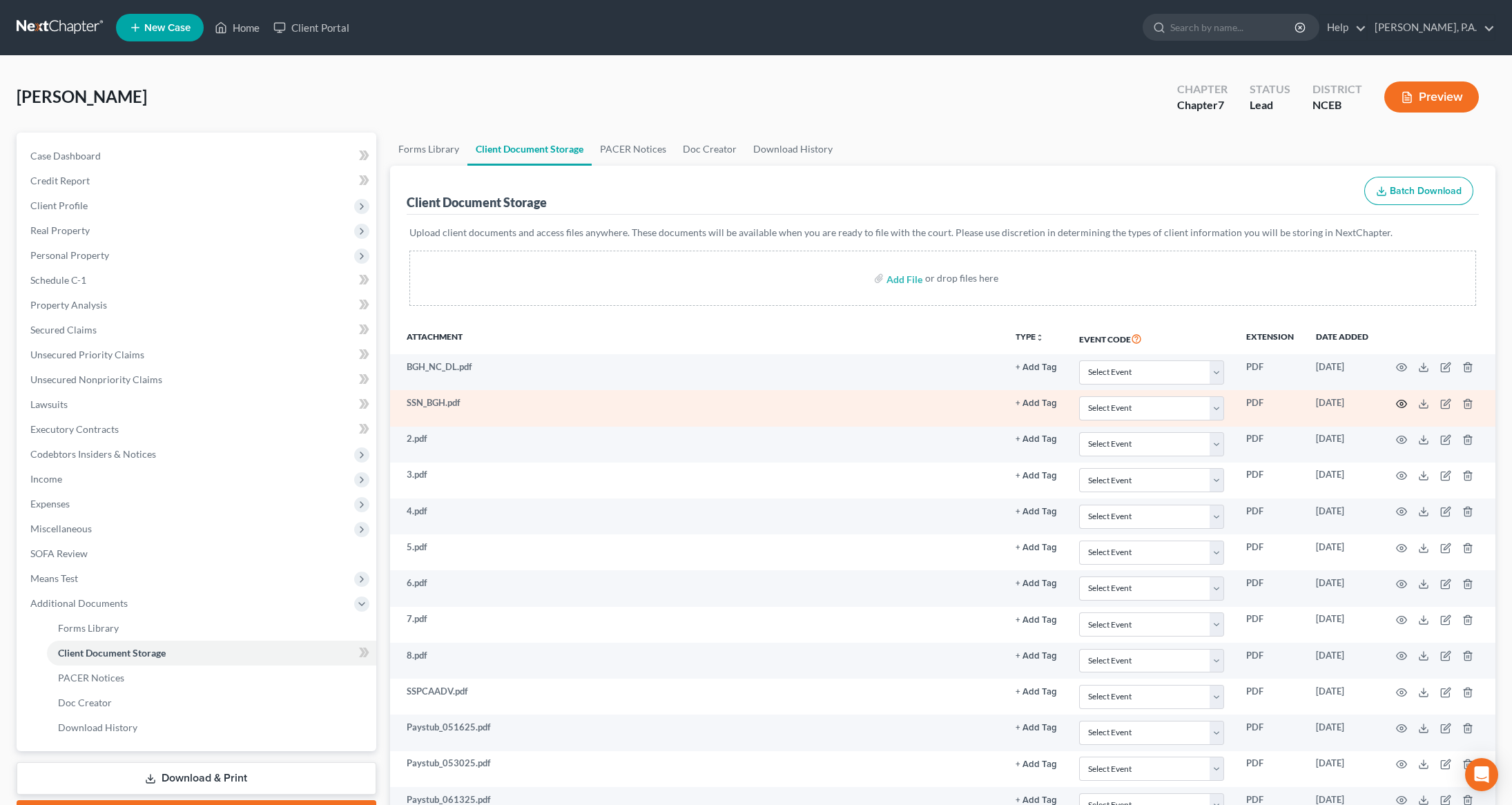
click at [1405, 406] on icon "button" at bounding box center [1402, 403] width 10 height 7
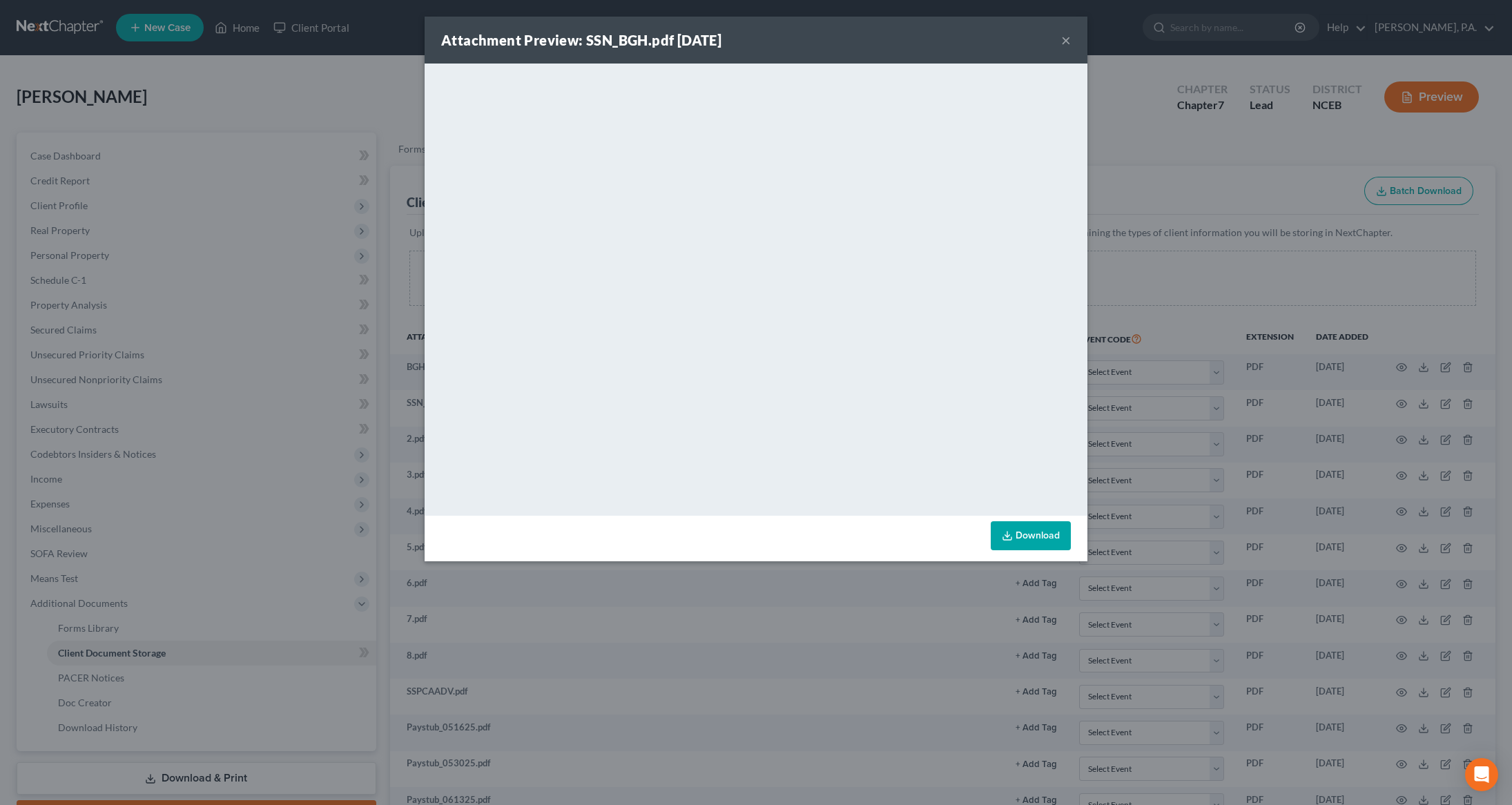
click at [1068, 41] on button "×" at bounding box center [1065, 40] width 10 height 16
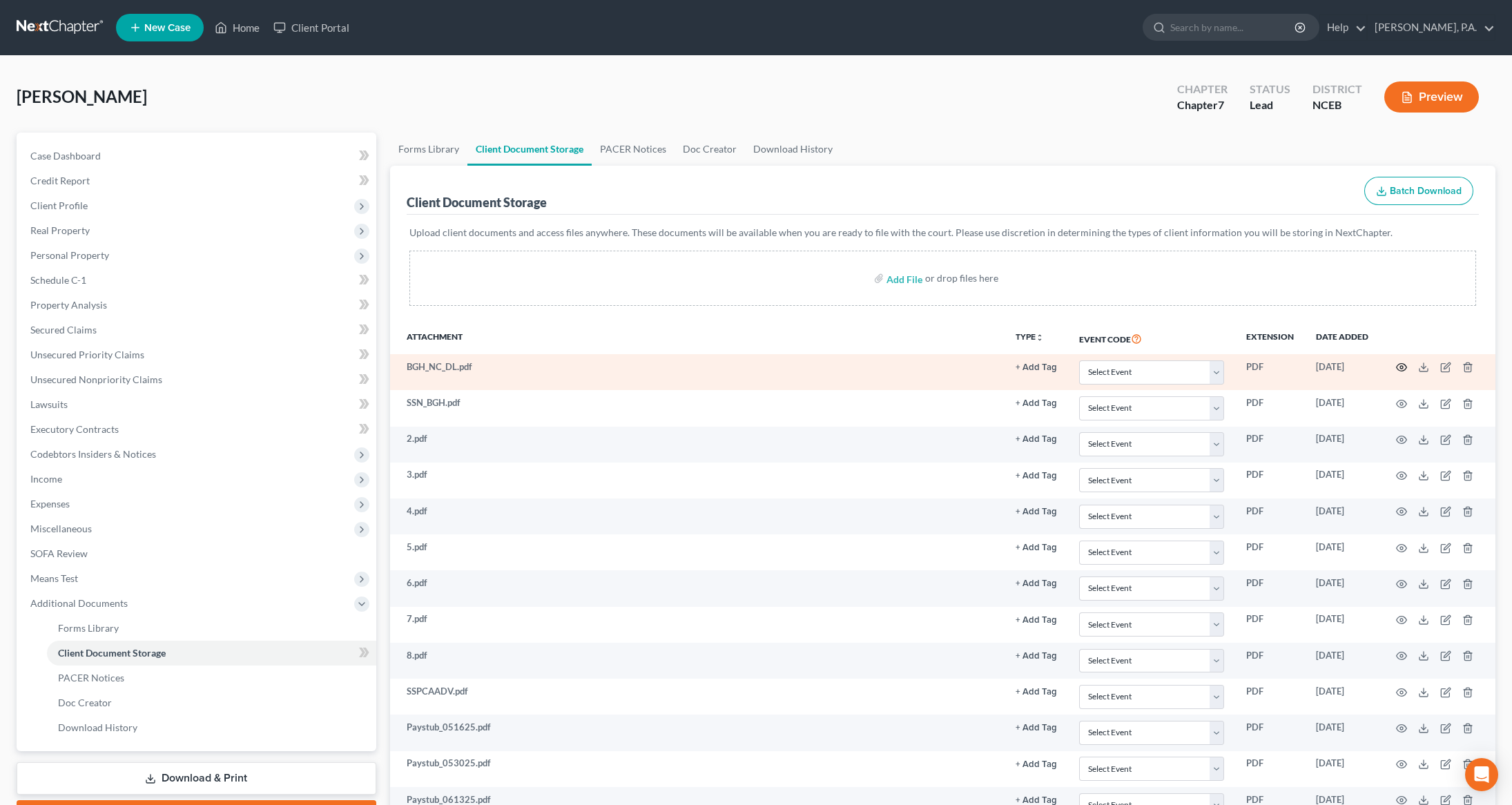
click at [1398, 369] on icon "button" at bounding box center [1402, 368] width 10 height 7
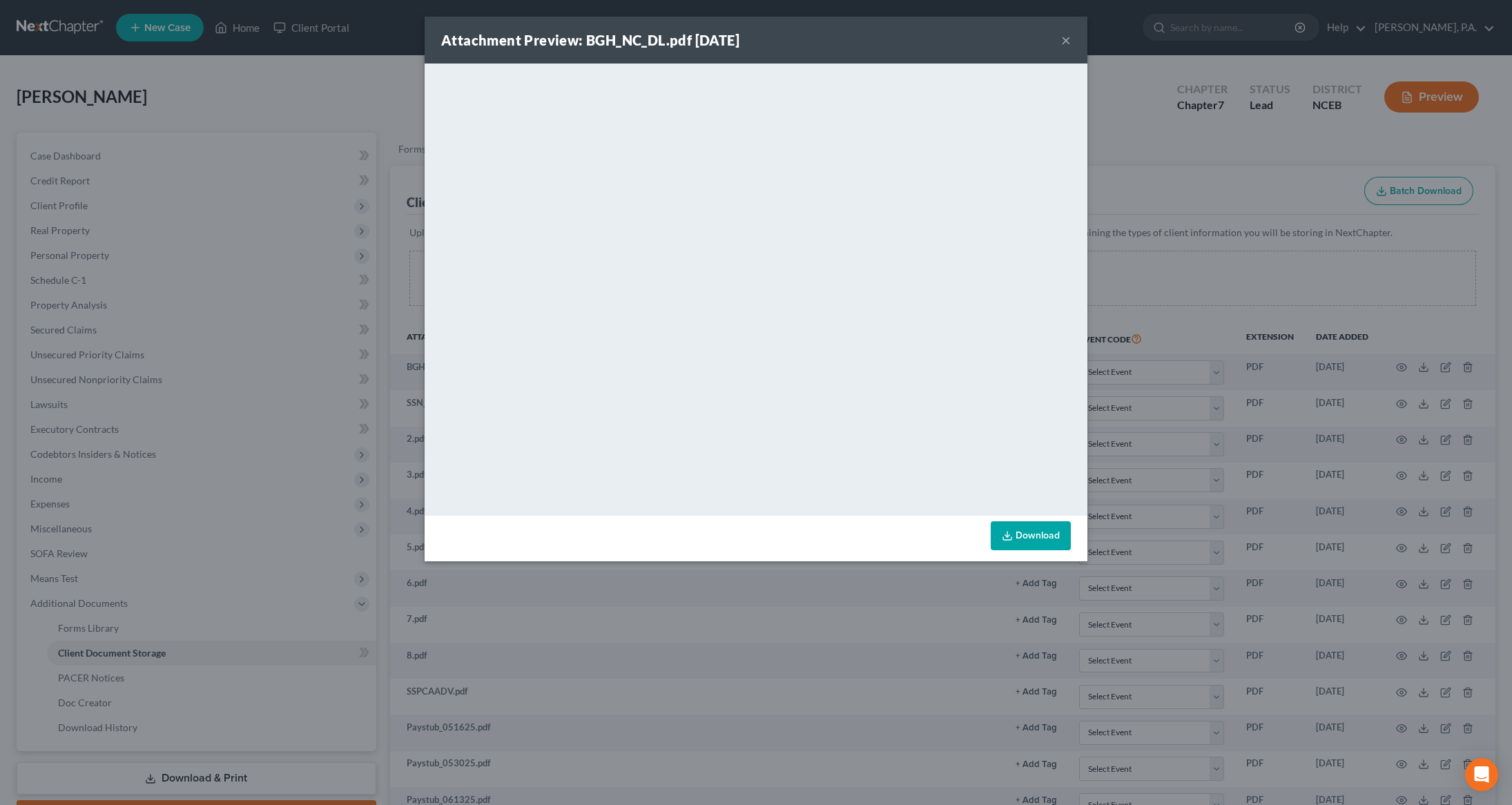
click at [1070, 45] on button "×" at bounding box center [1065, 40] width 10 height 16
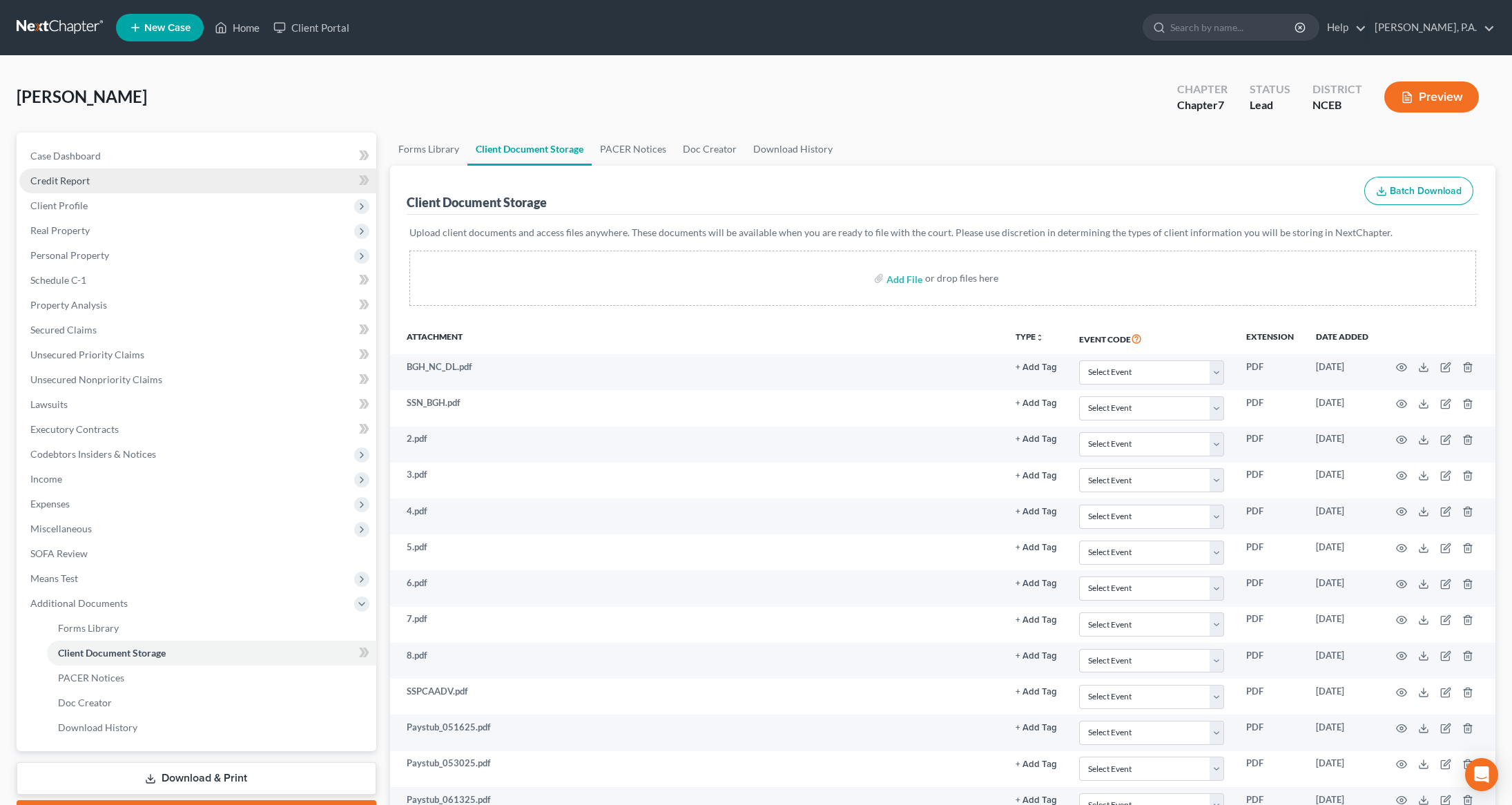
click at [71, 184] on span "Credit Report" at bounding box center [60, 181] width 59 height 12
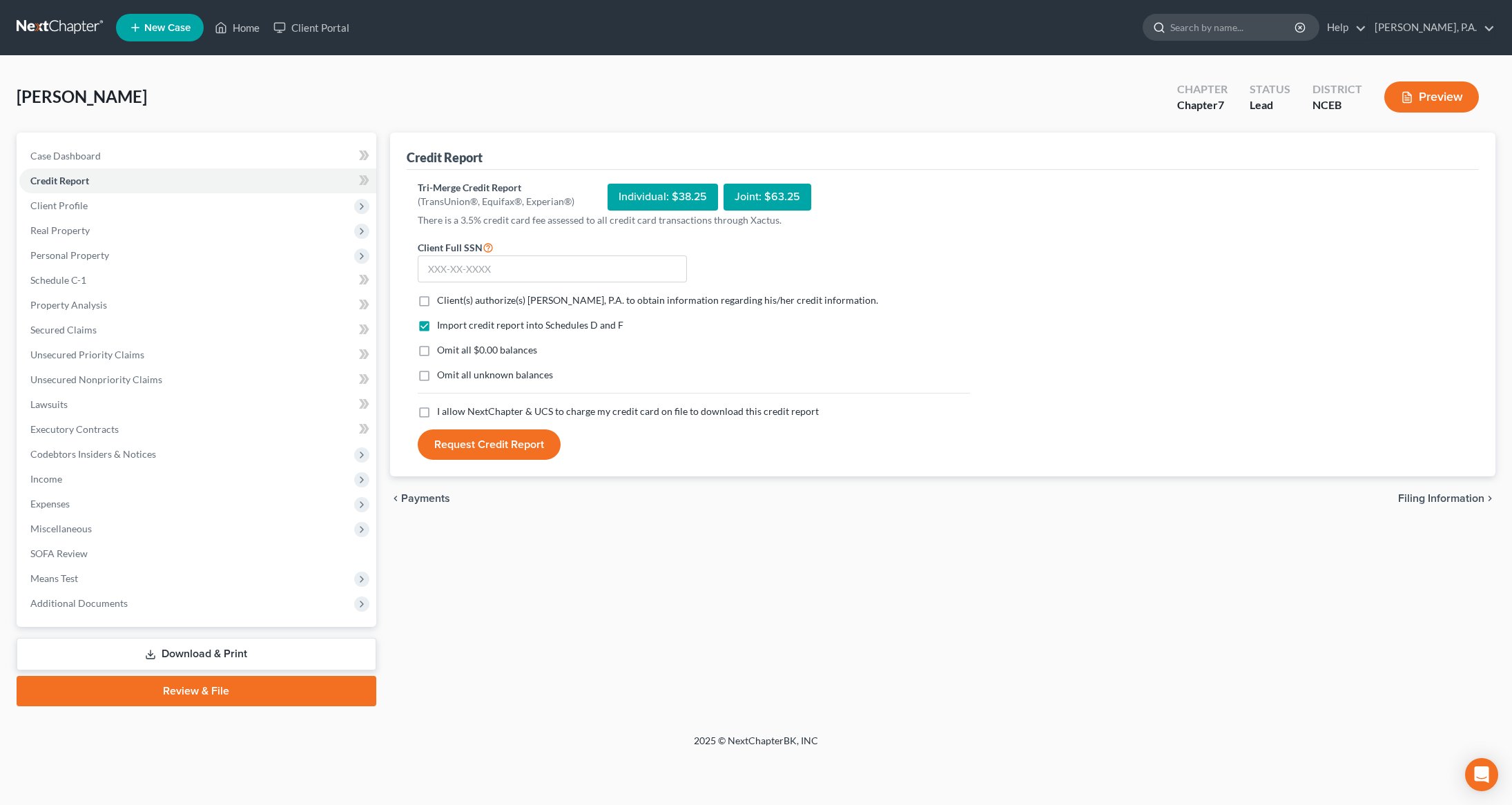
click at [1268, 36] on input "search" at bounding box center [1233, 27] width 126 height 26
type input "[PERSON_NAME]"
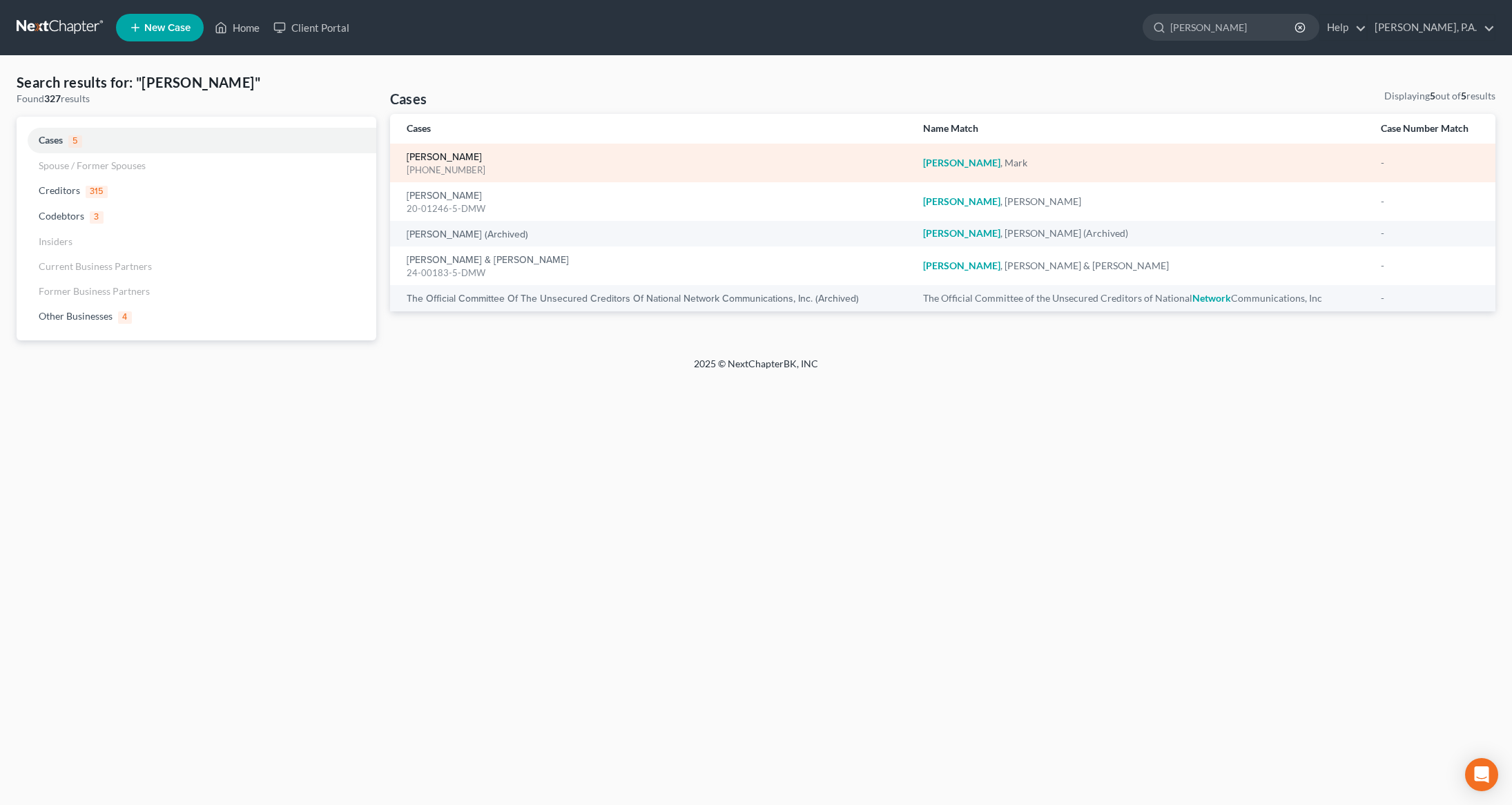
click at [430, 154] on link "[PERSON_NAME]" at bounding box center [444, 157] width 75 height 10
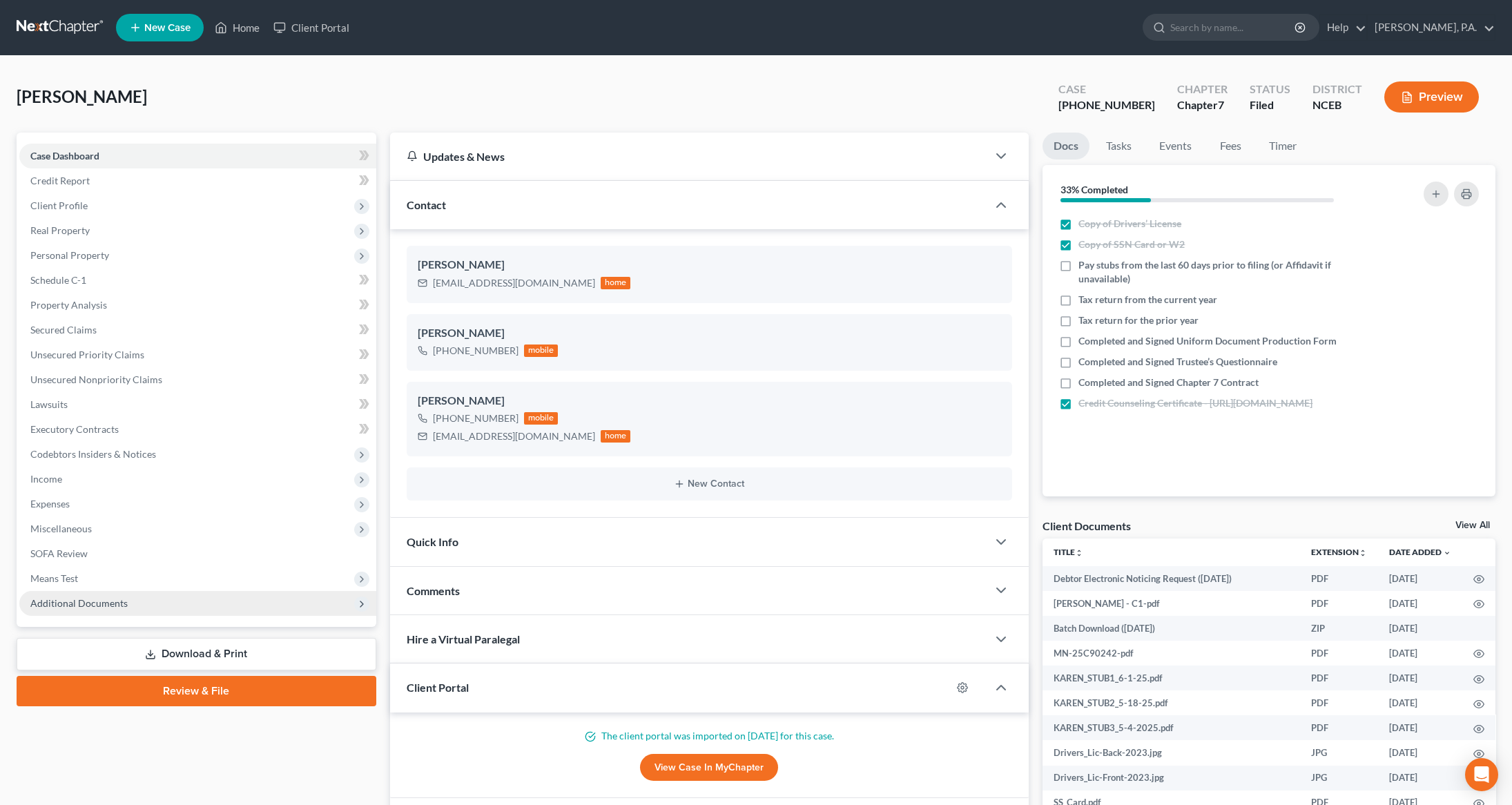
click at [41, 597] on span "Additional Documents" at bounding box center [79, 603] width 97 height 12
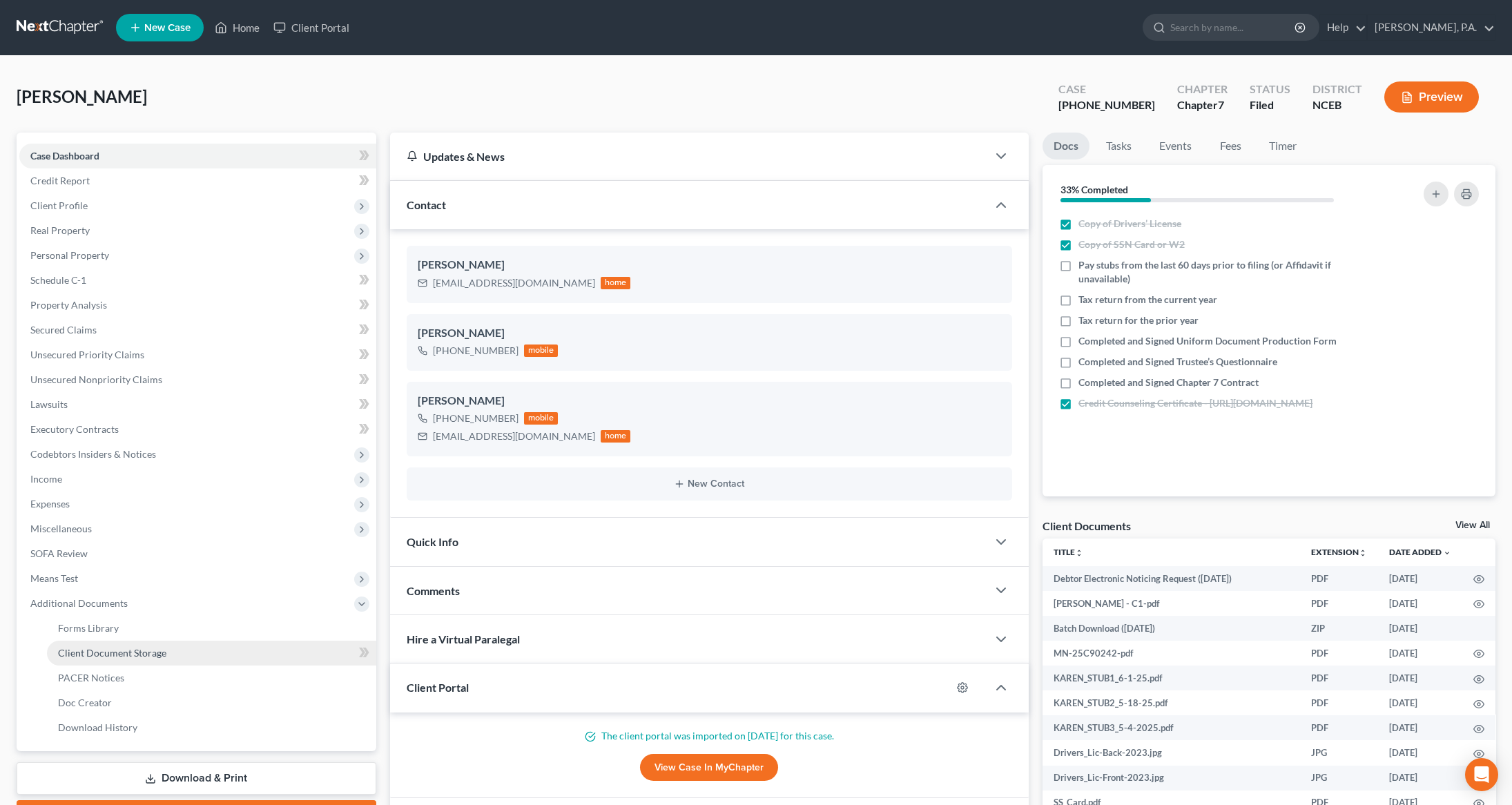
click at [72, 651] on span "Client Document Storage" at bounding box center [112, 653] width 109 height 12
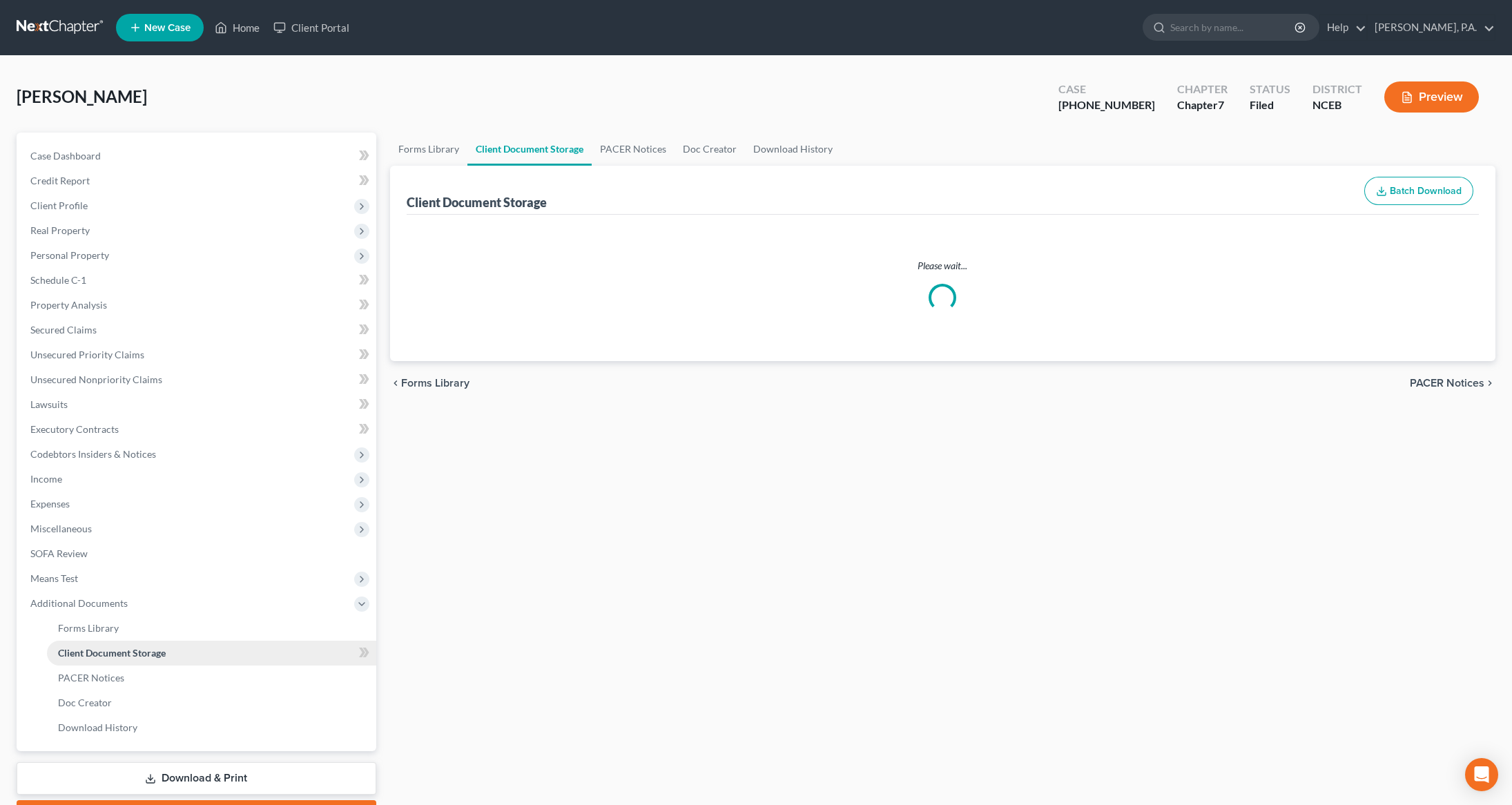
select select "0"
